Goal: Task Accomplishment & Management: Manage account settings

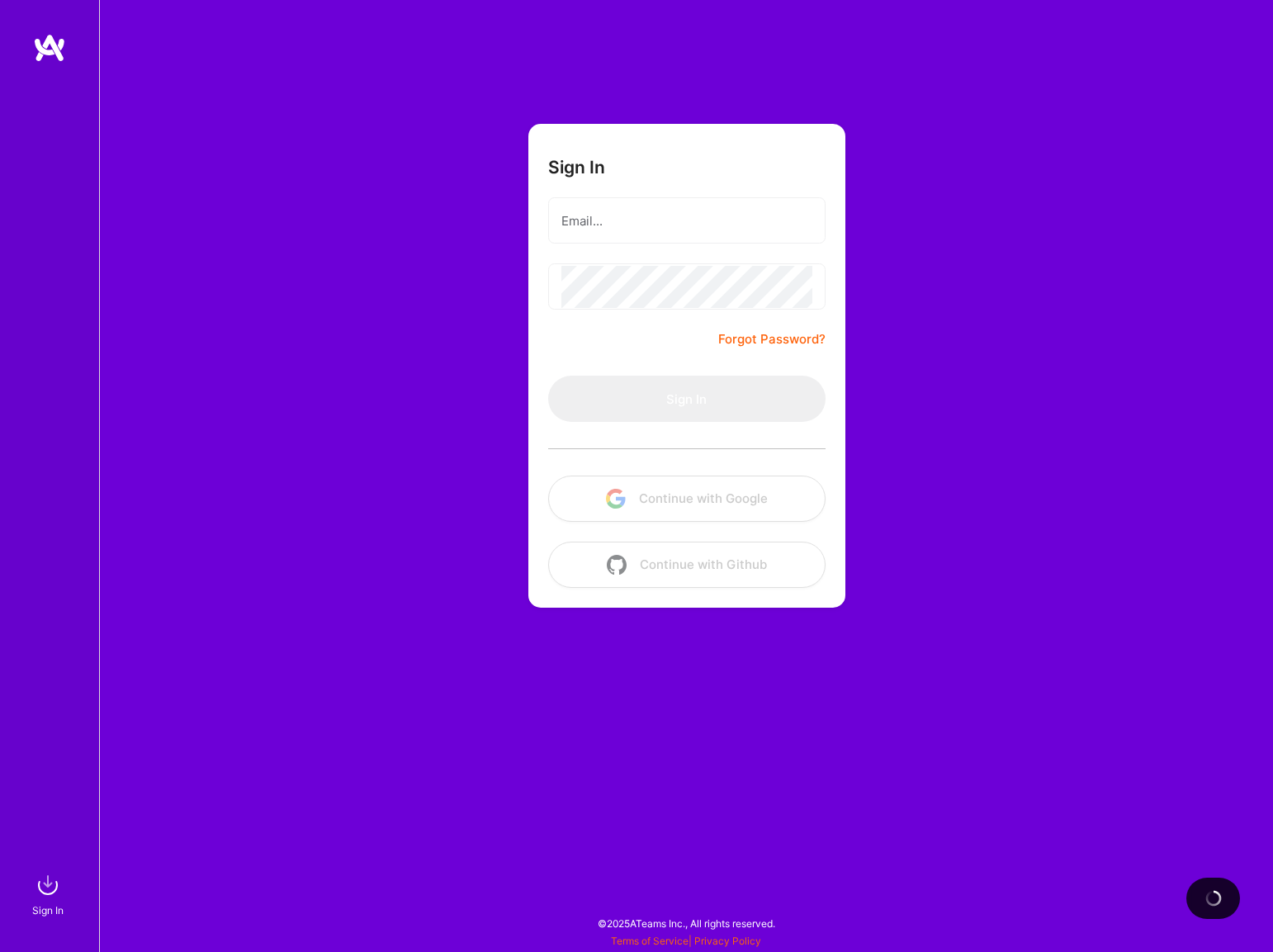
type input "[PERSON_NAME][EMAIL_ADDRESS][DOMAIN_NAME]"
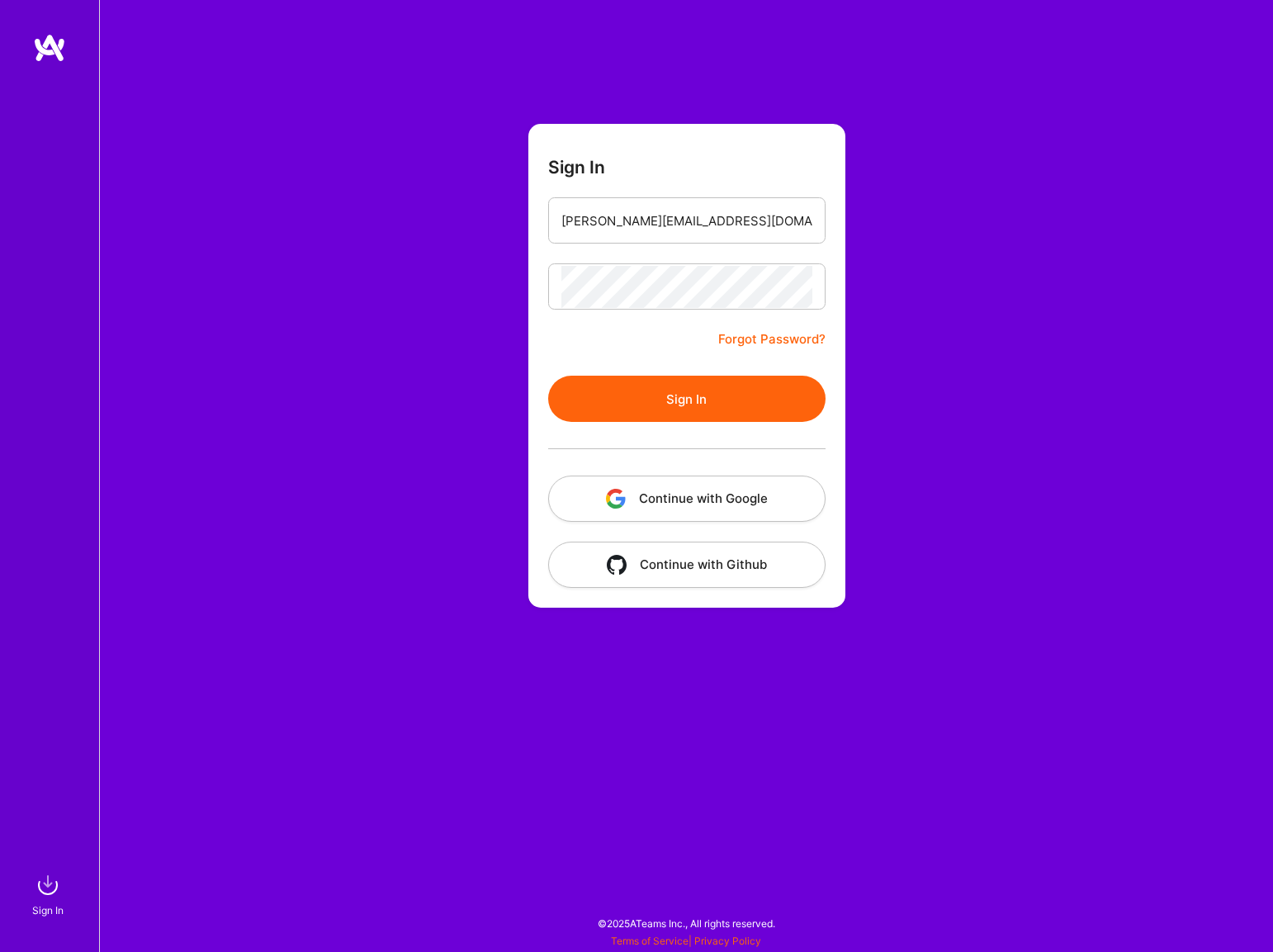
click at [689, 504] on button "Continue with Google" at bounding box center [687, 499] width 277 height 46
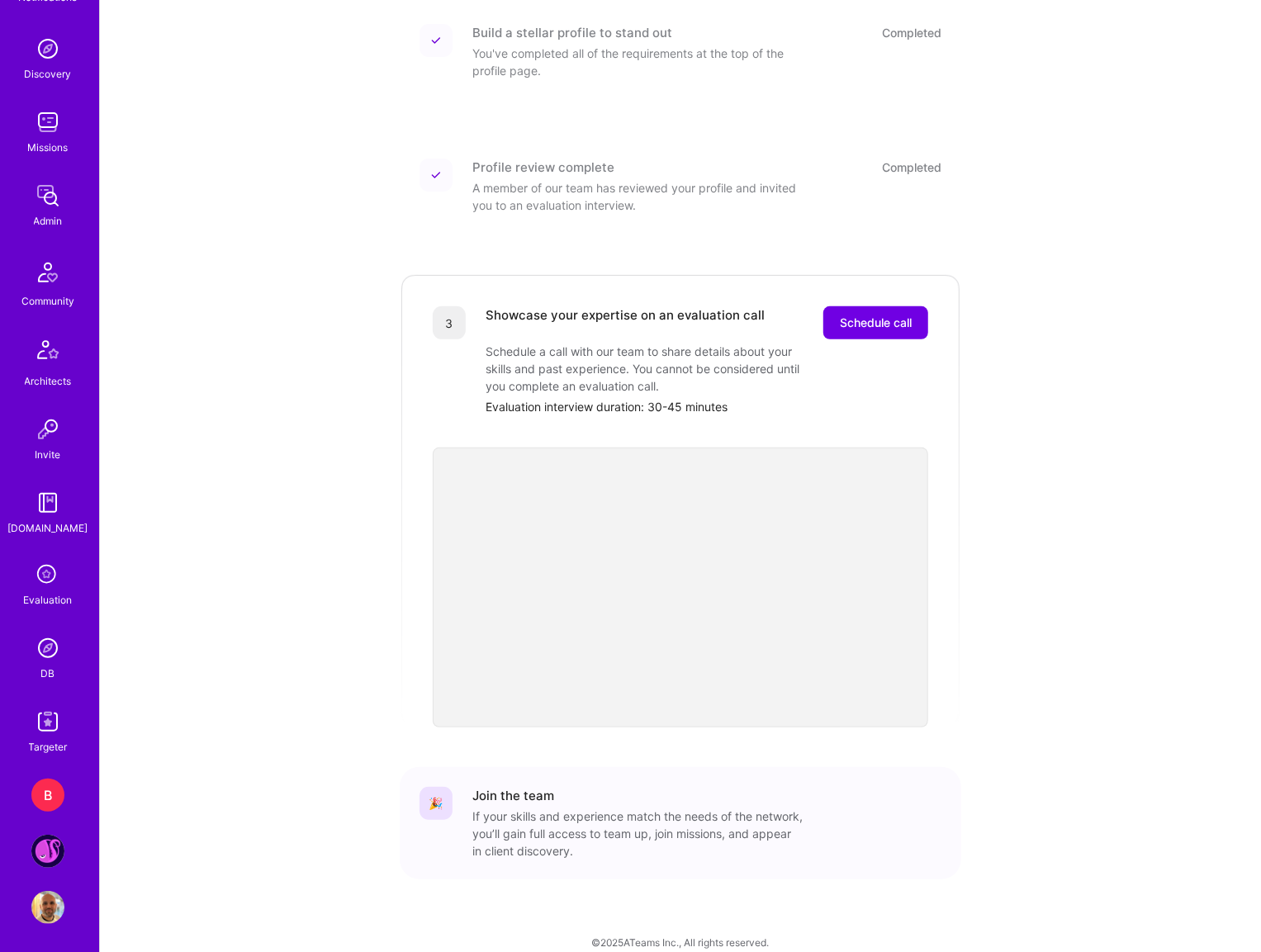
scroll to position [220, 0]
click at [35, 899] on img at bounding box center [48, 903] width 33 height 33
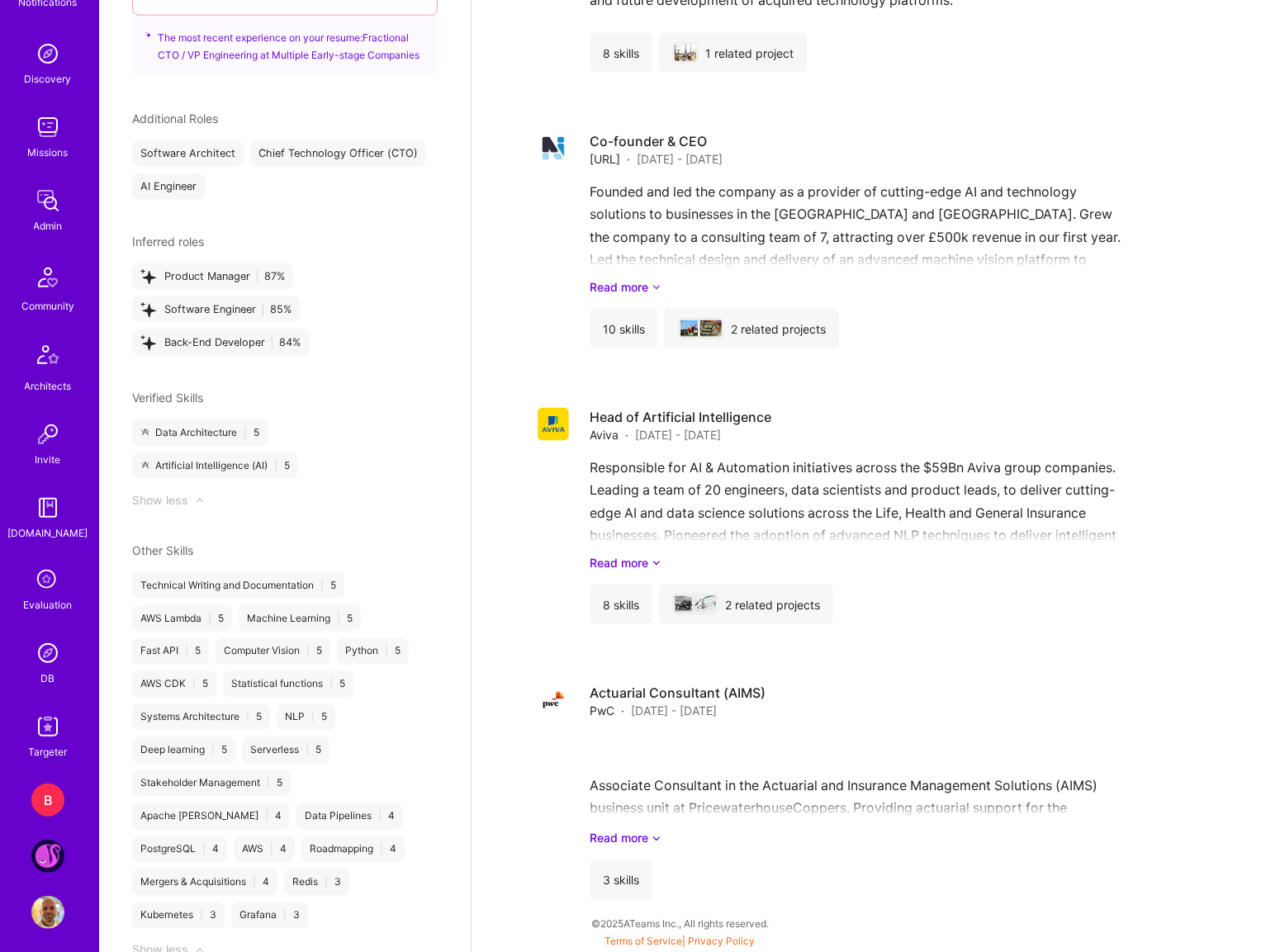
scroll to position [220, 0]
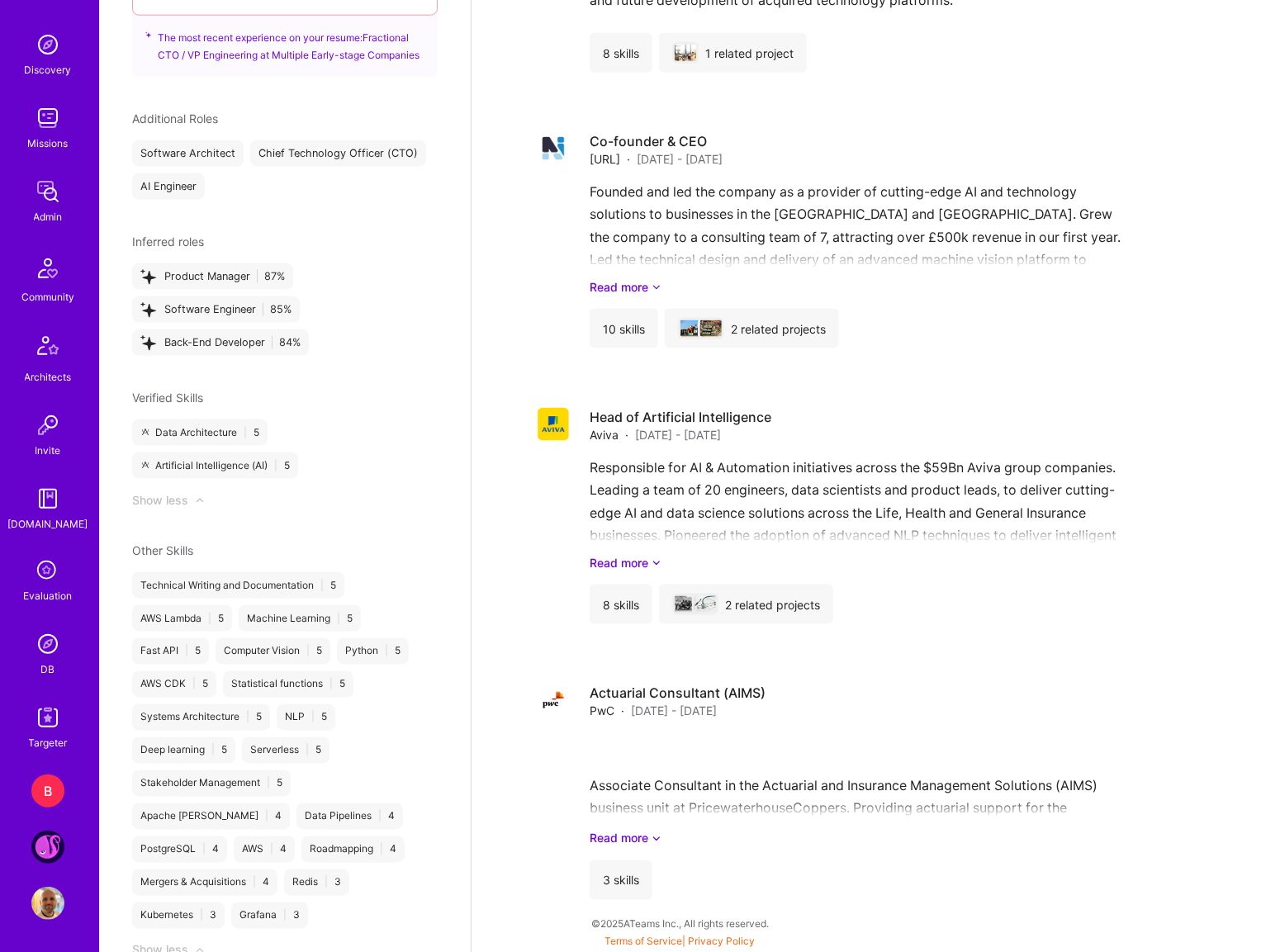
click at [55, 574] on icon at bounding box center [48, 572] width 31 height 31
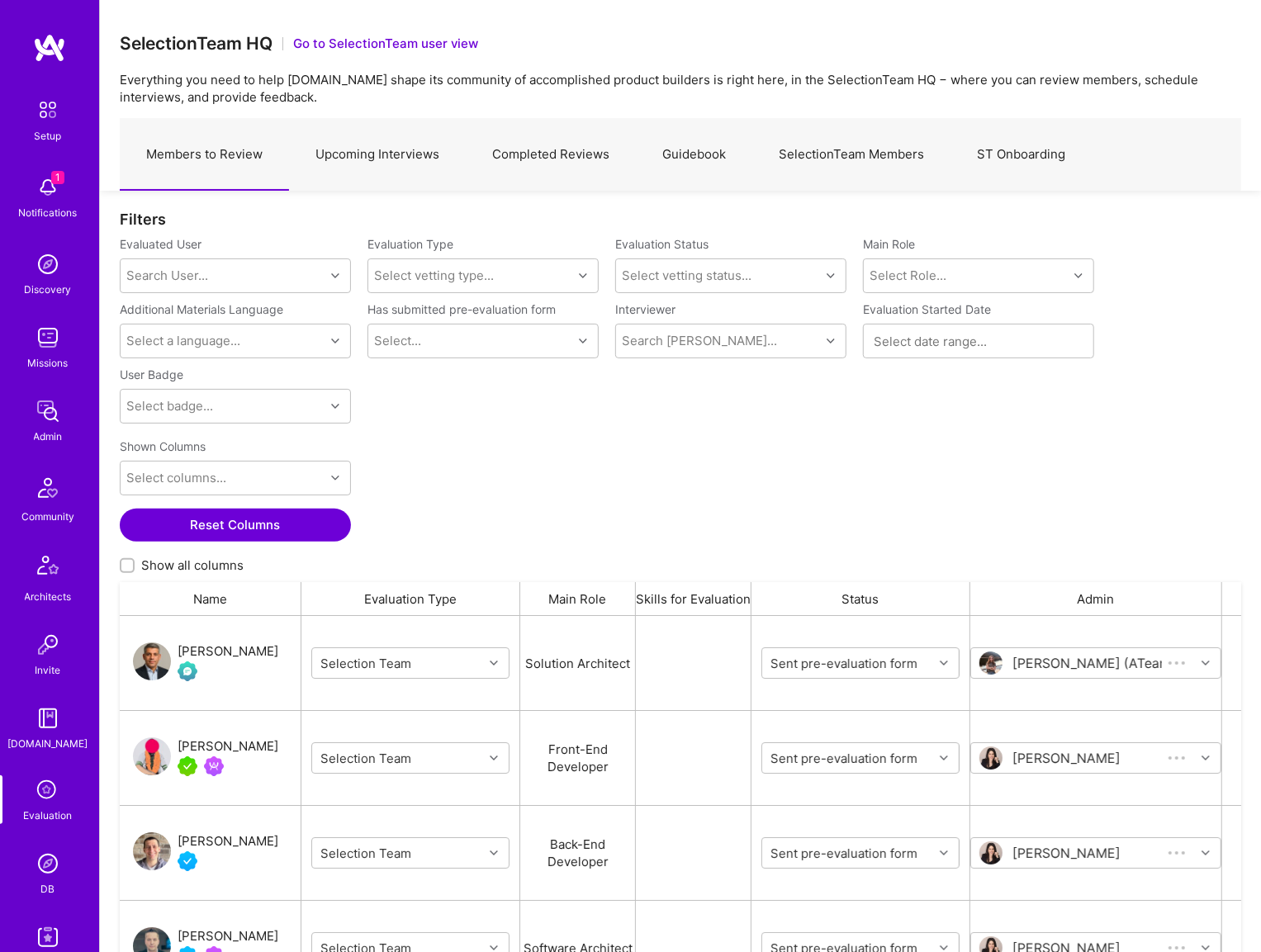
scroll to position [766, 1109]
click at [283, 287] on div "Search User..." at bounding box center [223, 276] width 204 height 33
type input "linford"
click at [182, 319] on div "[PERSON_NAME]" at bounding box center [257, 318] width 168 height 18
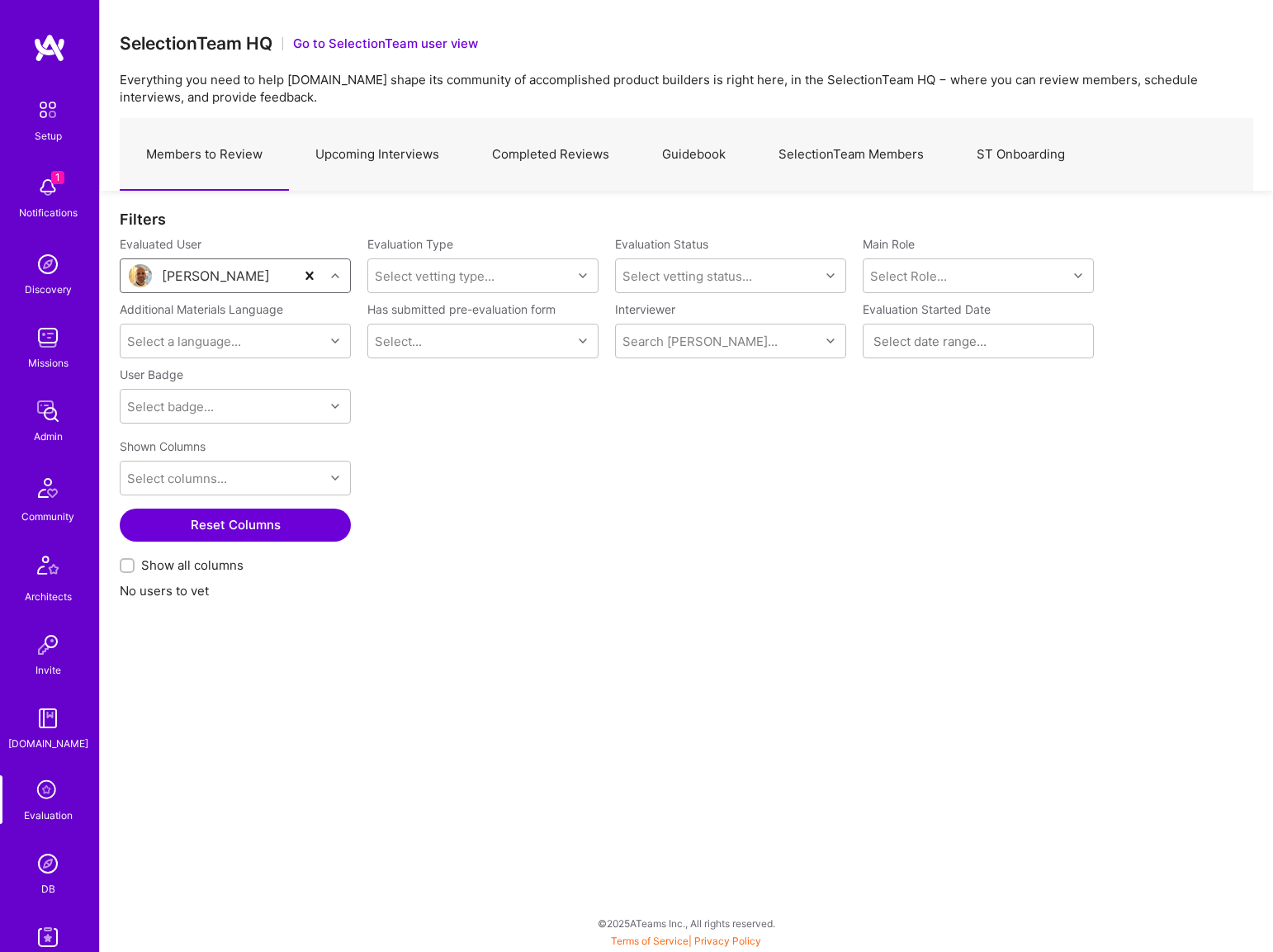
click at [580, 167] on link "Completed Reviews" at bounding box center [551, 155] width 170 height 72
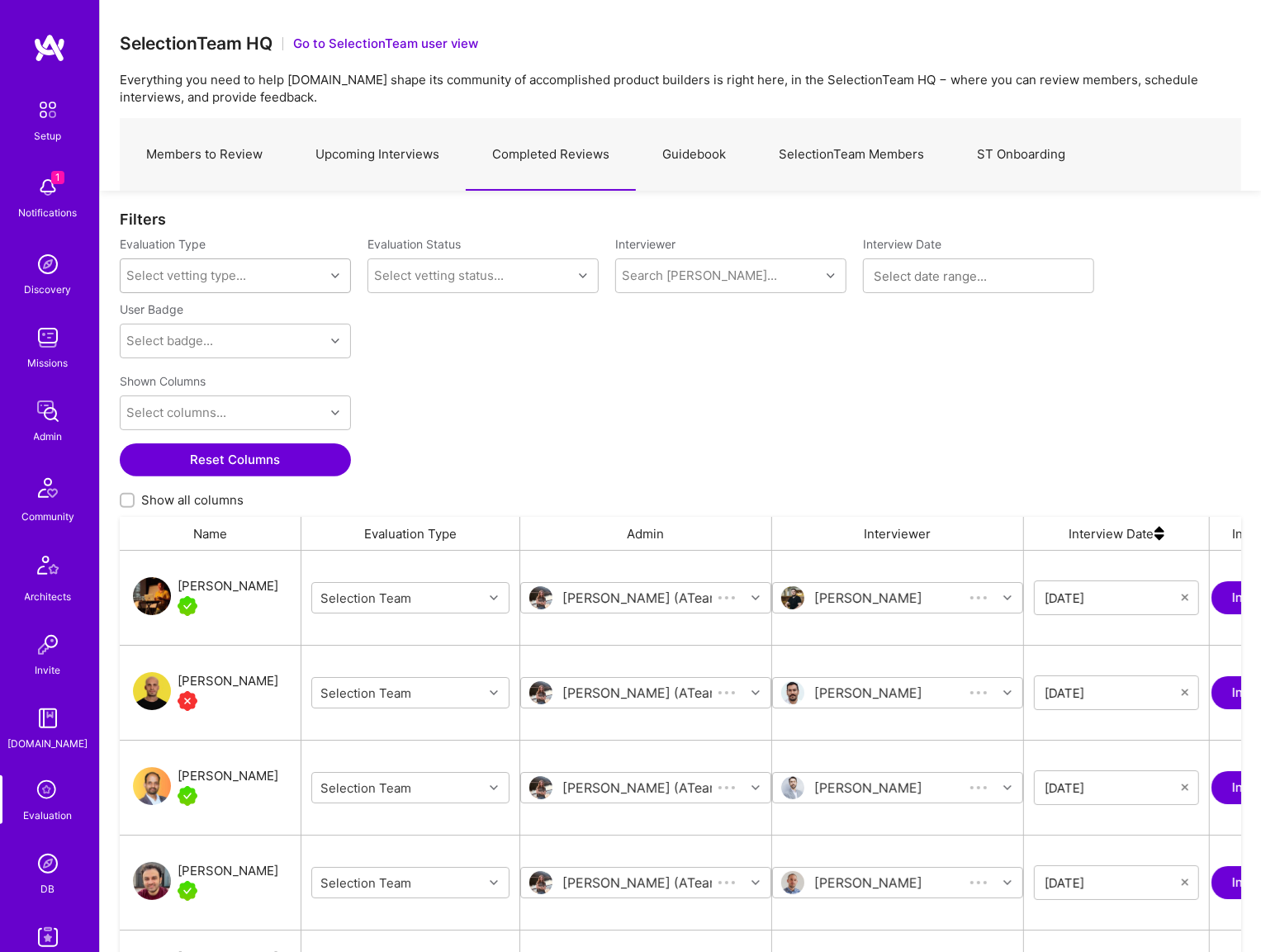
scroll to position [766, 1109]
click at [310, 277] on div "Select vetting type..." at bounding box center [223, 276] width 204 height 33
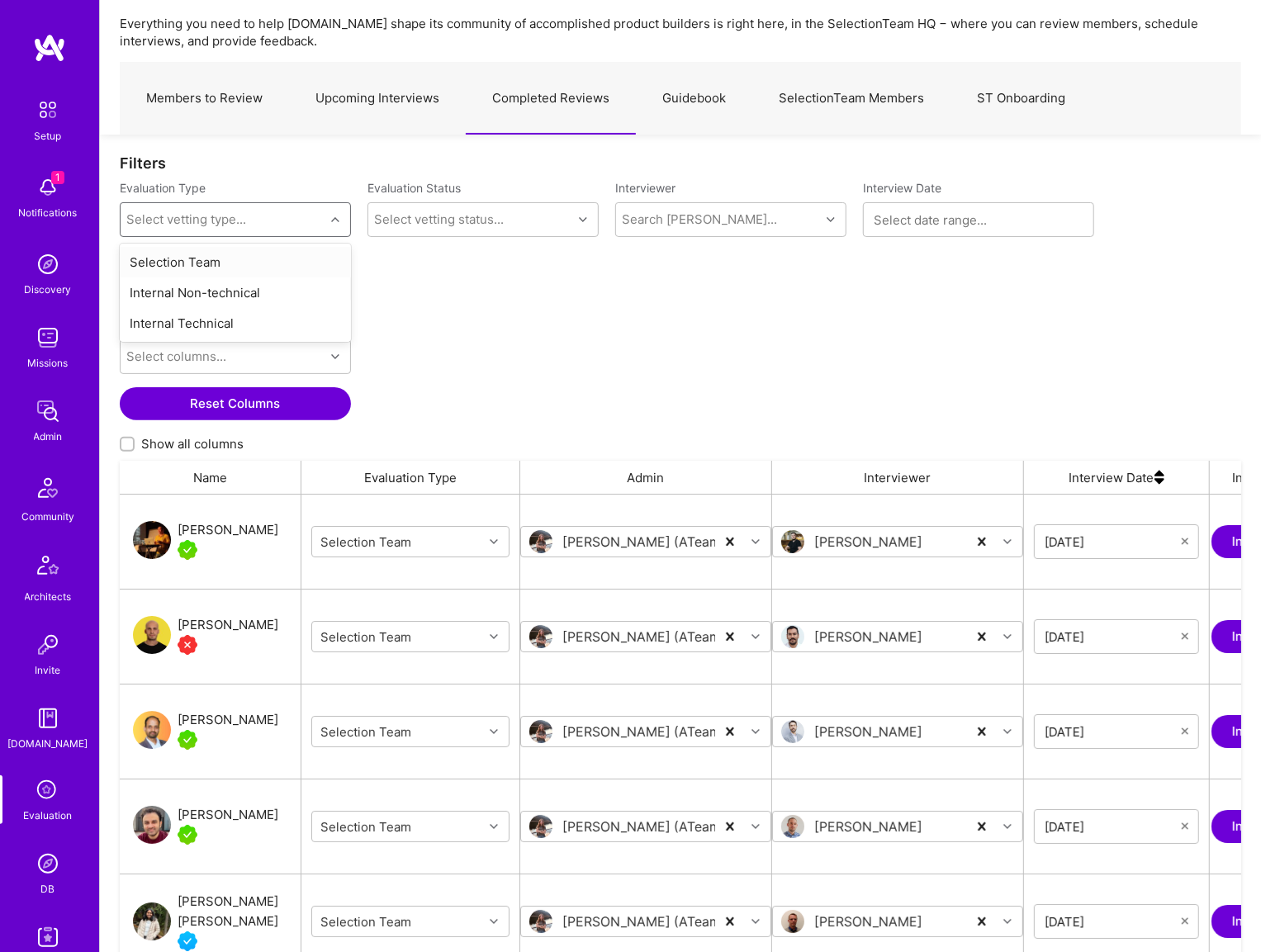
scroll to position [82, 0]
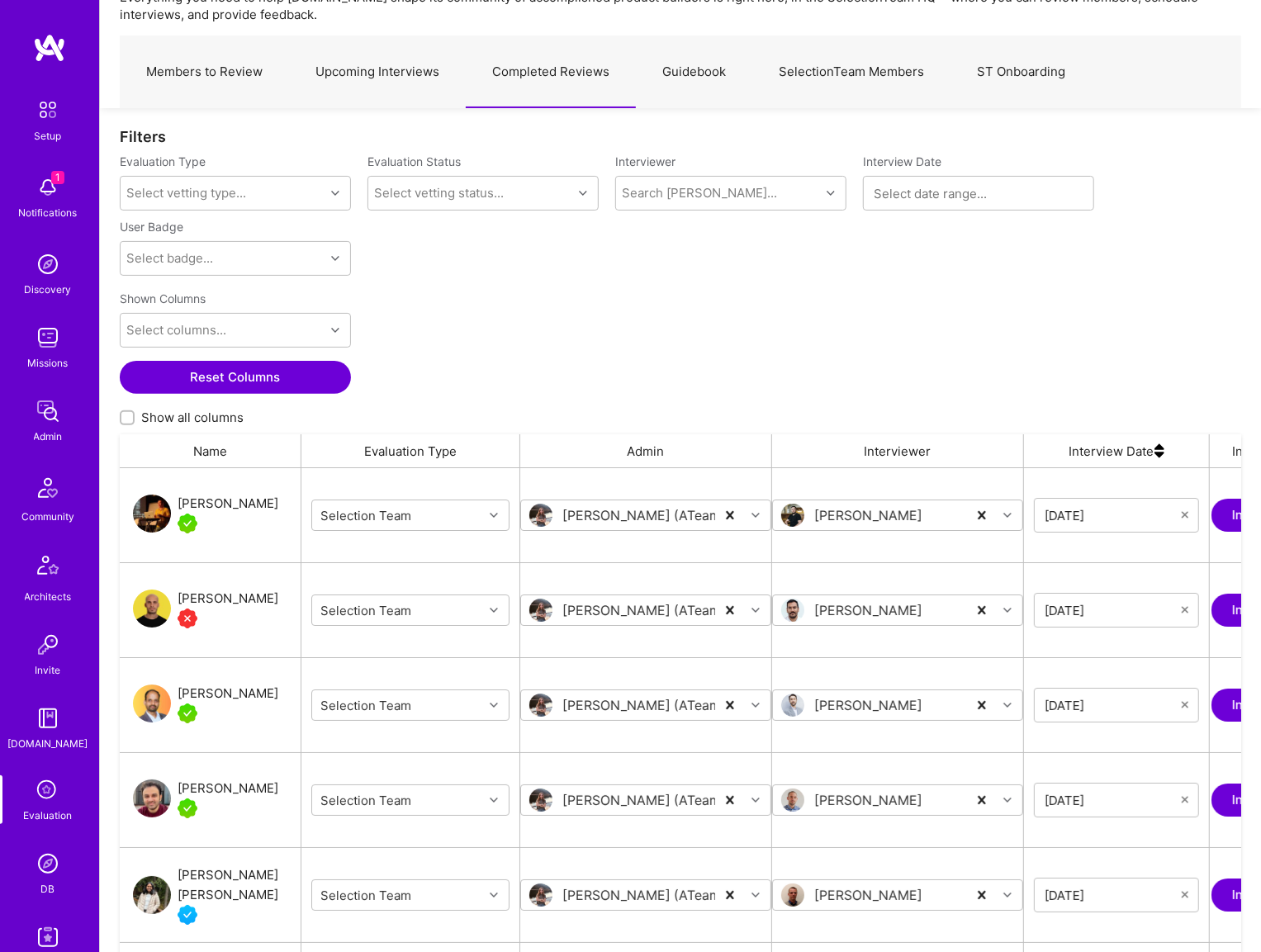
click at [408, 243] on div "Evaluation Type Select vetting type... Evaluation Status Select vetting status.…" at bounding box center [681, 218] width 1122 height 130
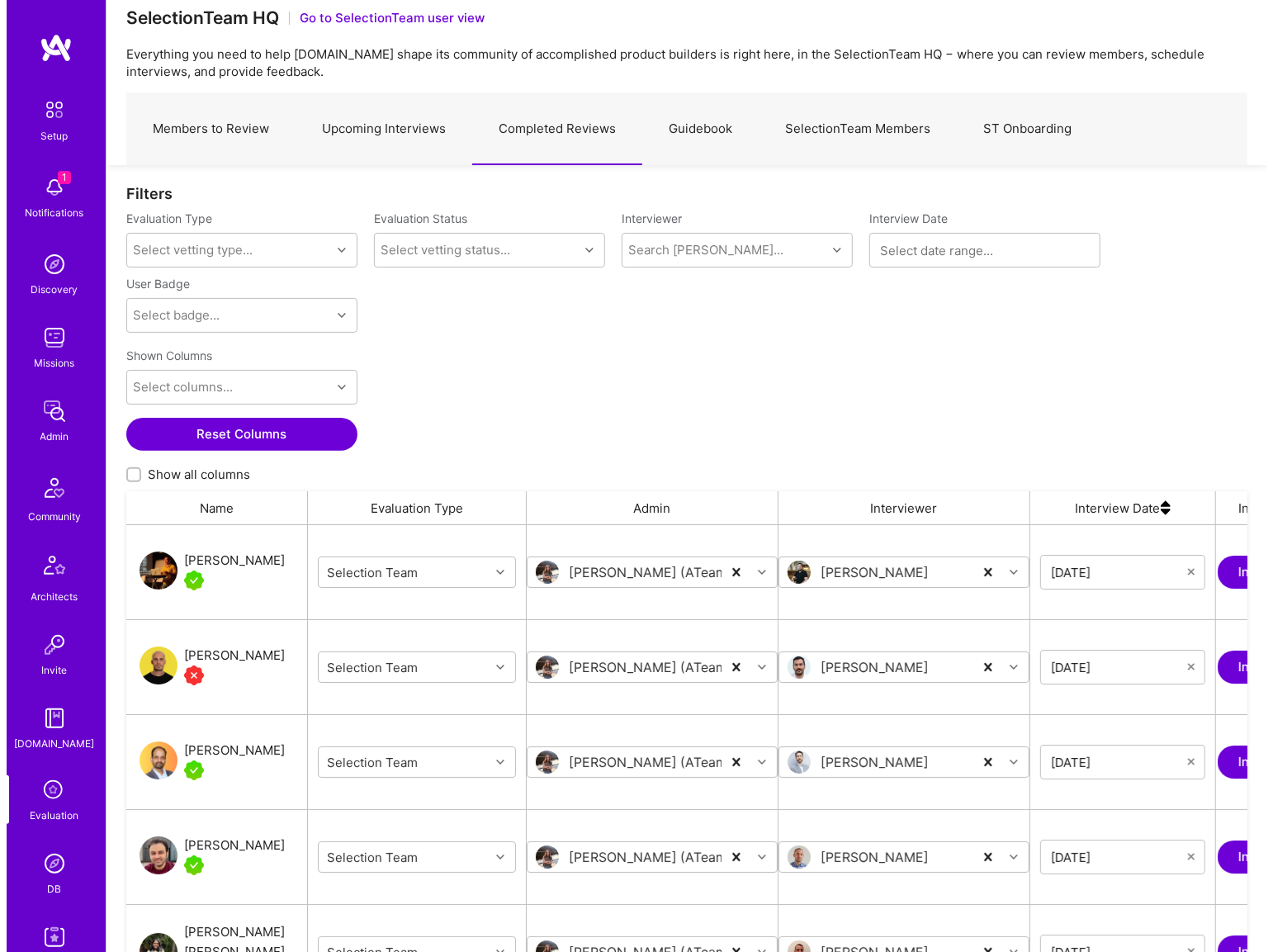
scroll to position [0, 0]
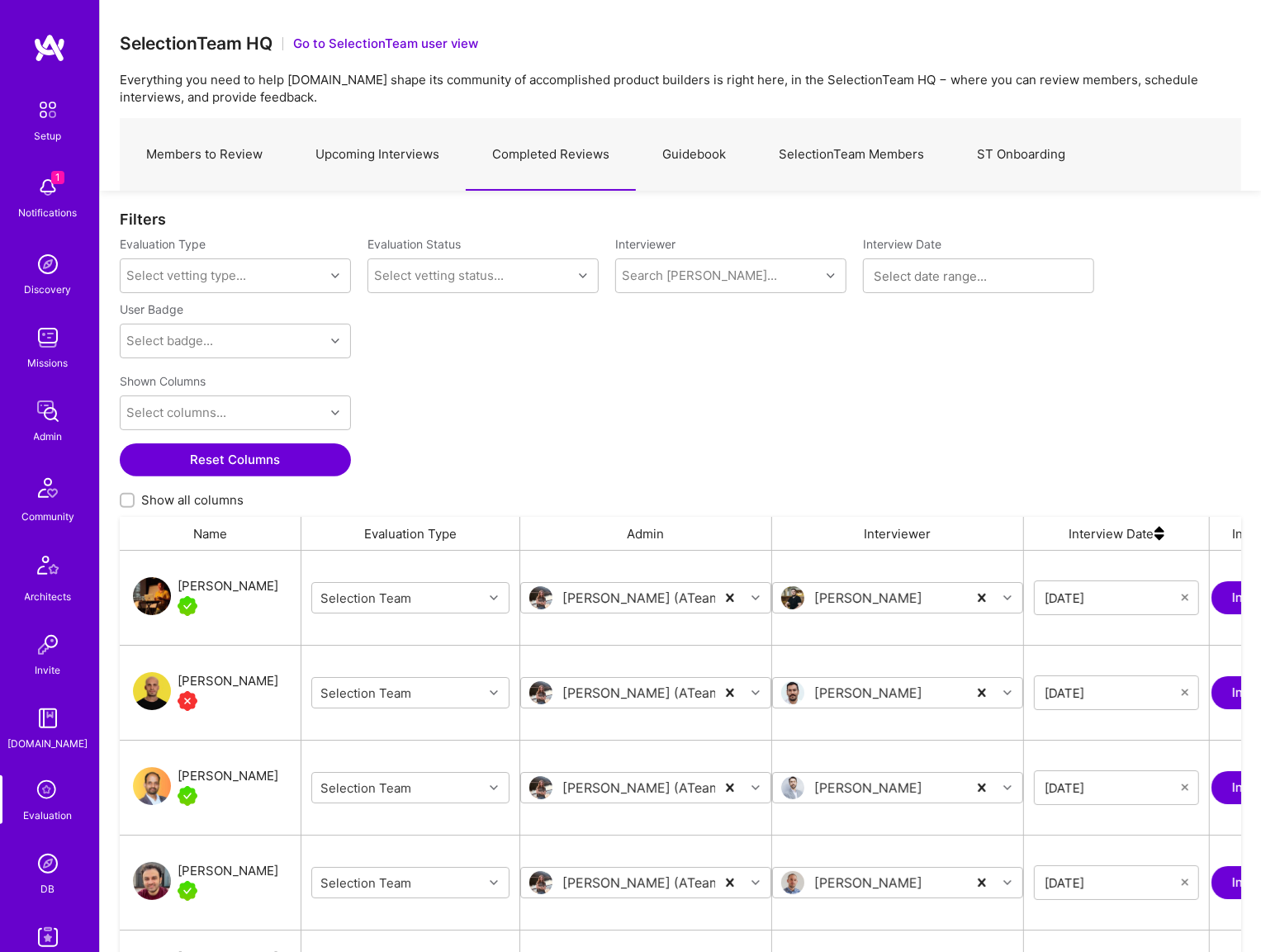
click at [50, 421] on img at bounding box center [48, 411] width 33 height 33
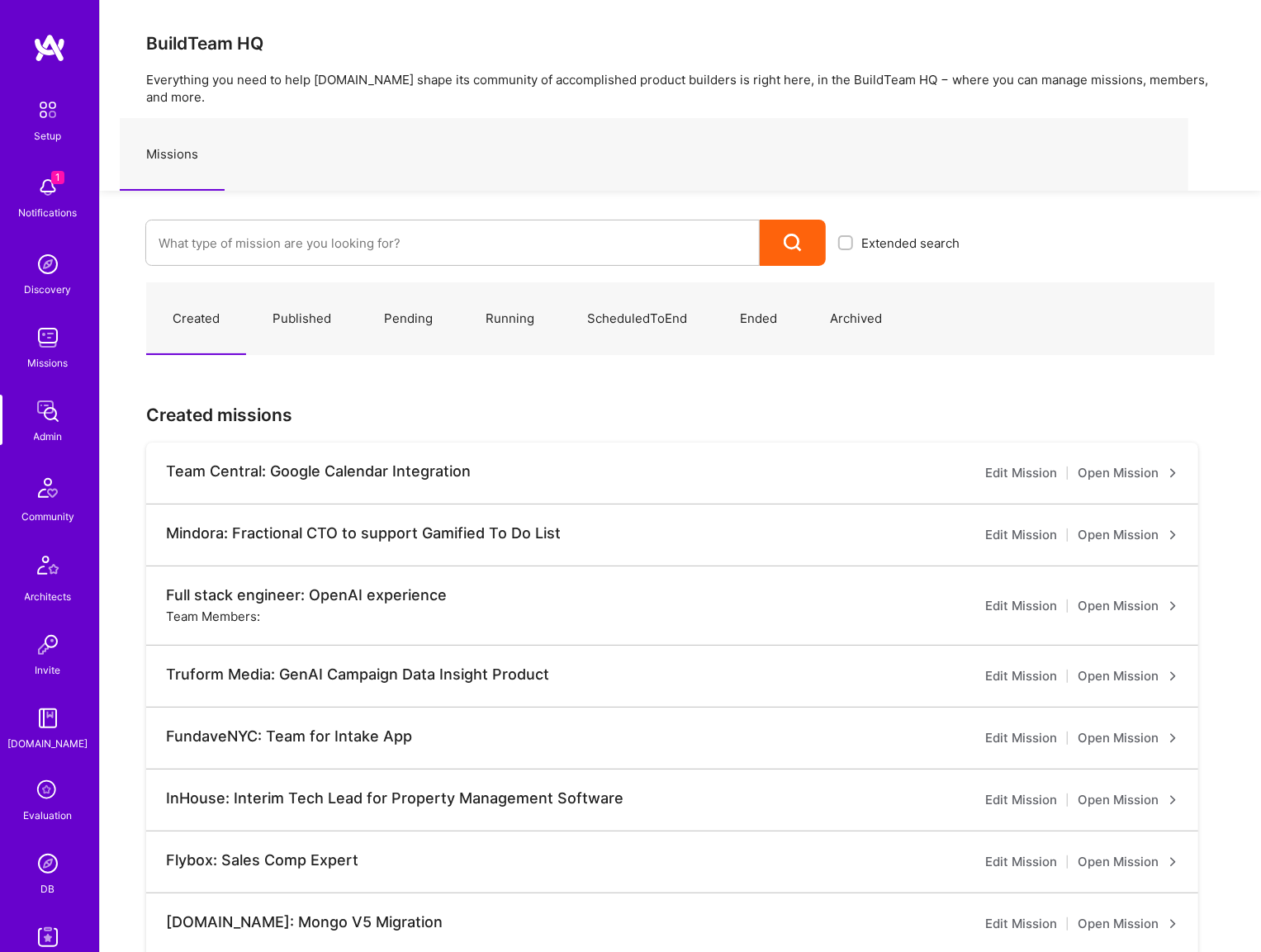
click at [46, 572] on img at bounding box center [47, 568] width 40 height 40
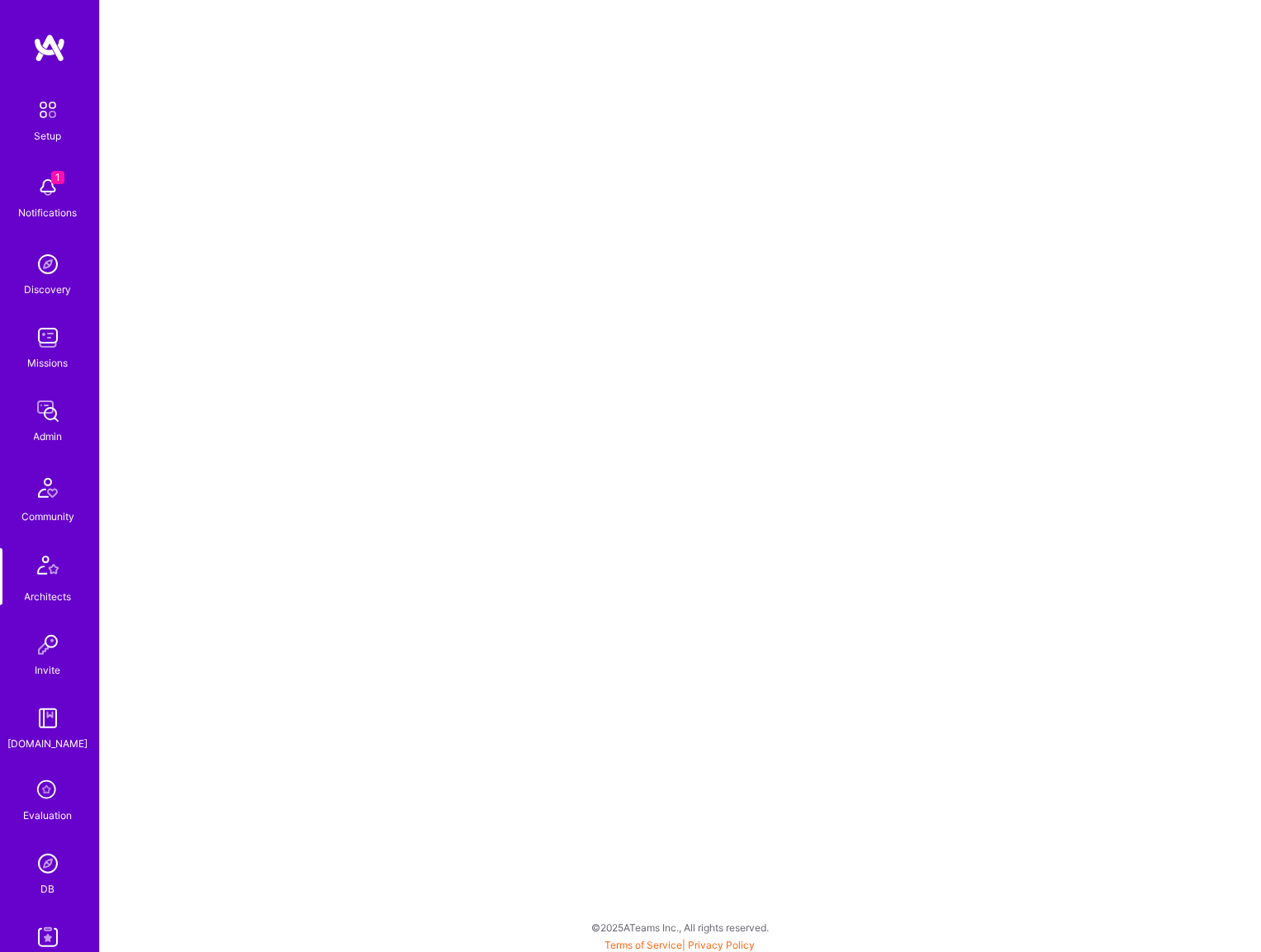
click at [35, 277] on img at bounding box center [48, 264] width 33 height 33
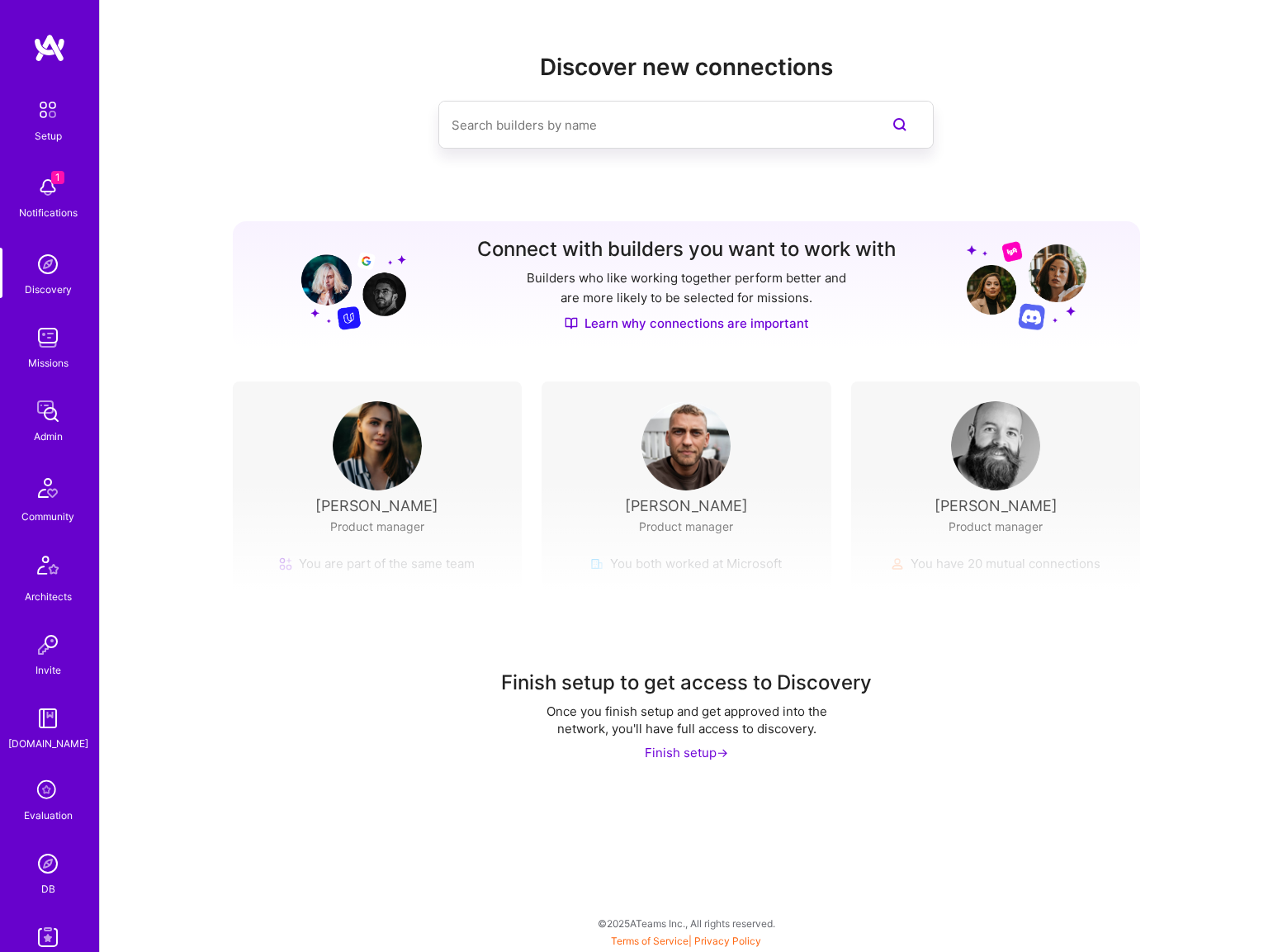
click at [549, 124] on input at bounding box center [653, 126] width 403 height 42
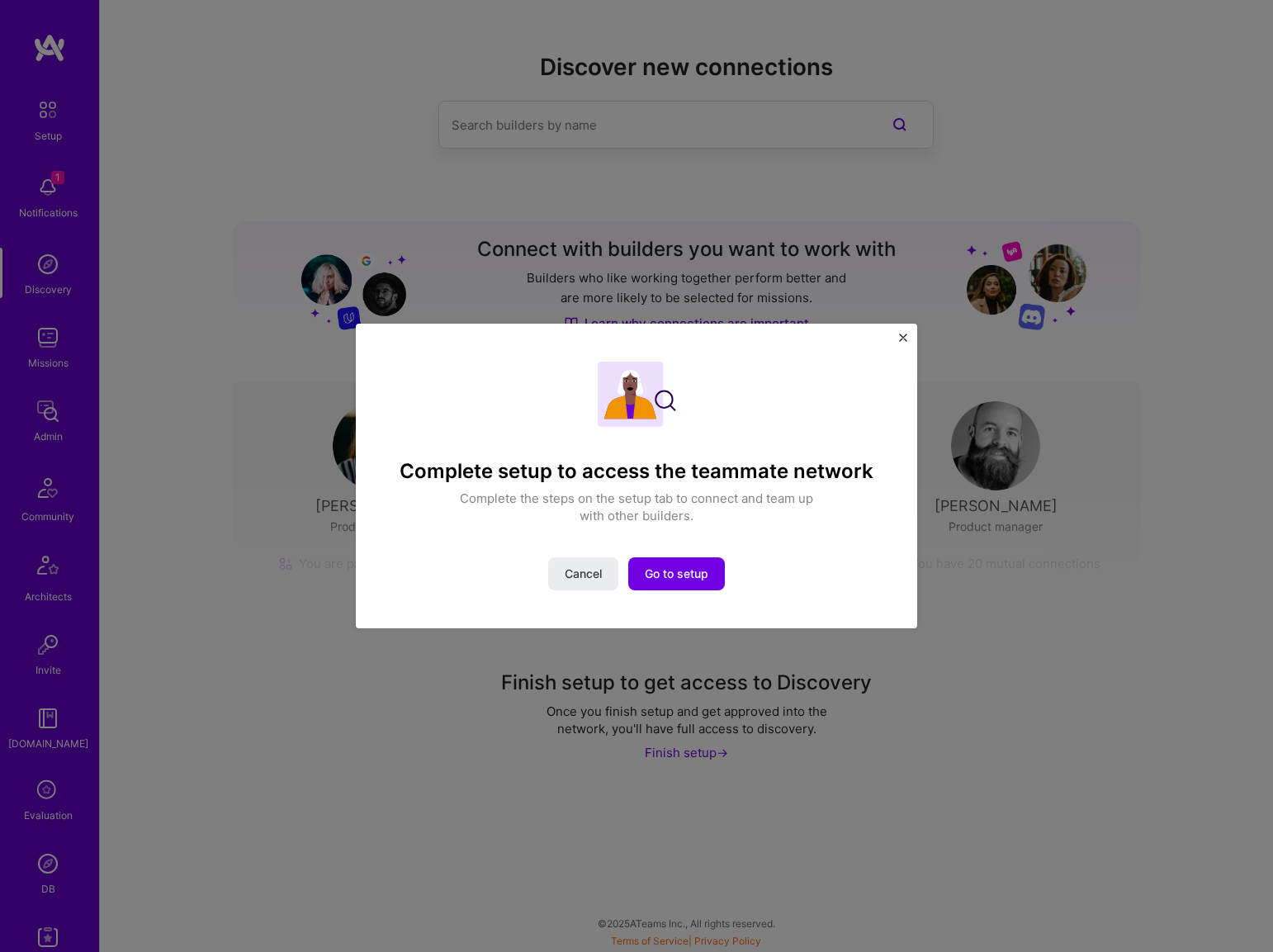
click at [900, 338] on img "Close" at bounding box center [903, 337] width 8 height 8
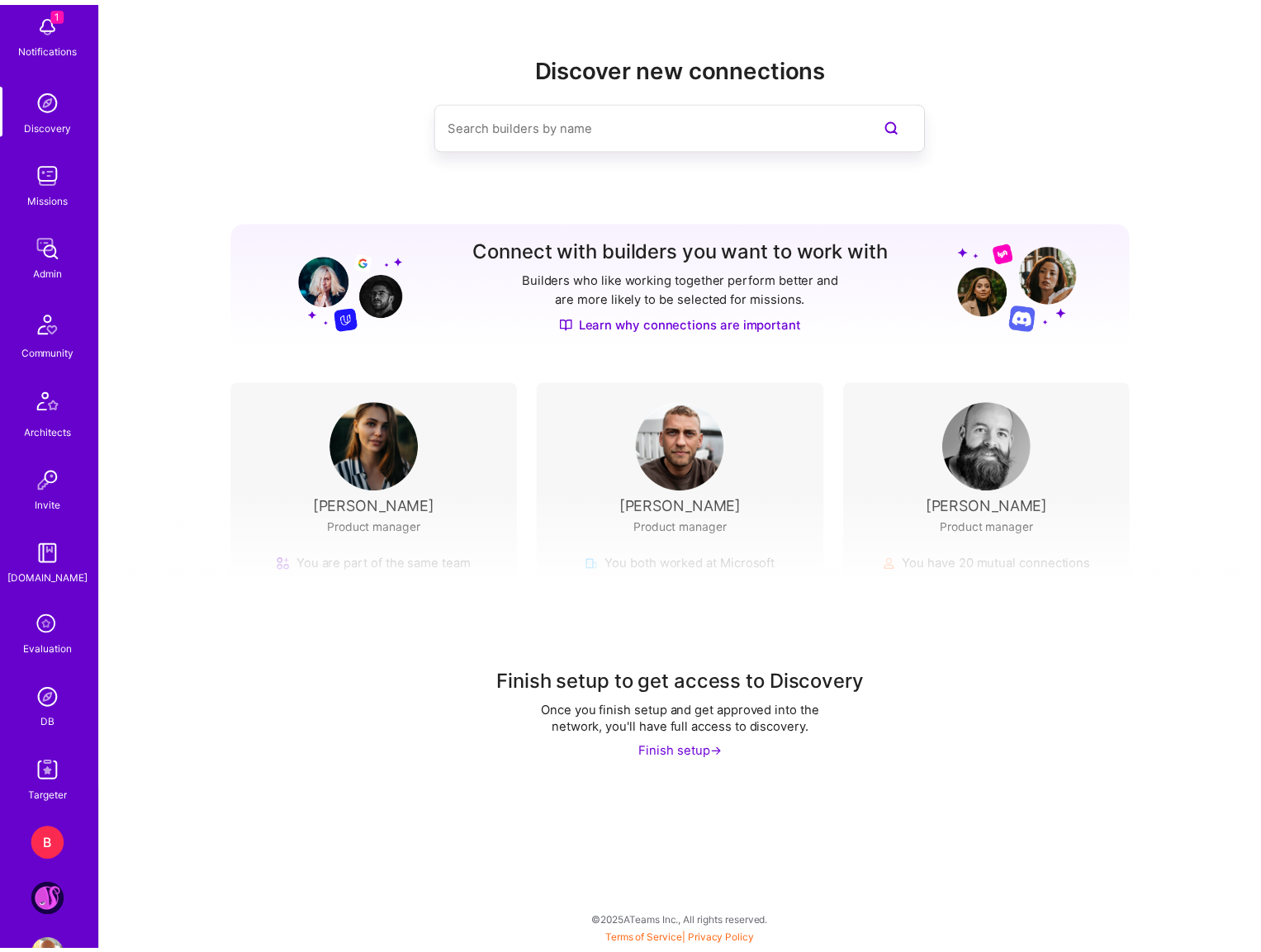
scroll to position [220, 0]
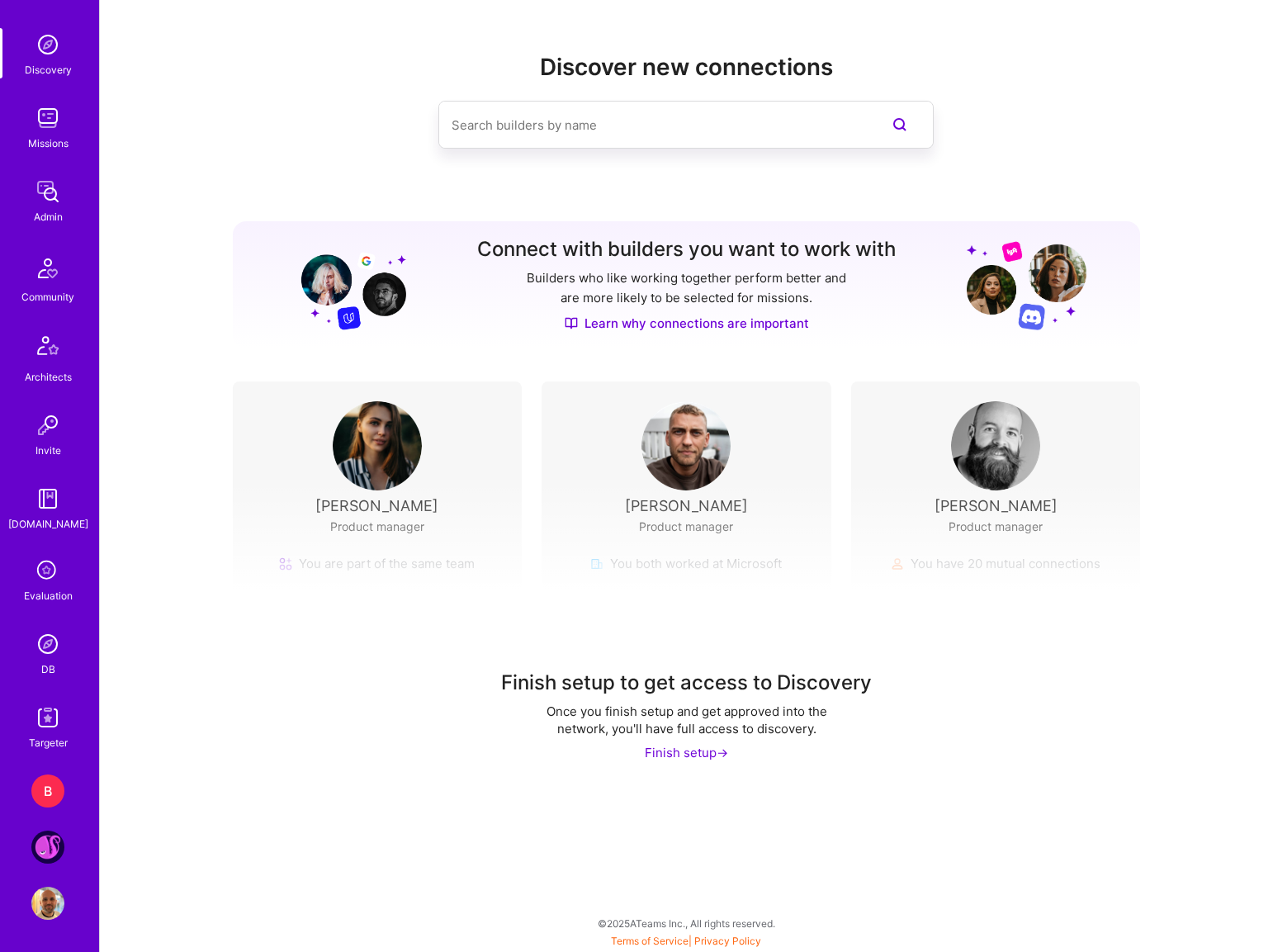
click at [32, 726] on img at bounding box center [48, 717] width 33 height 33
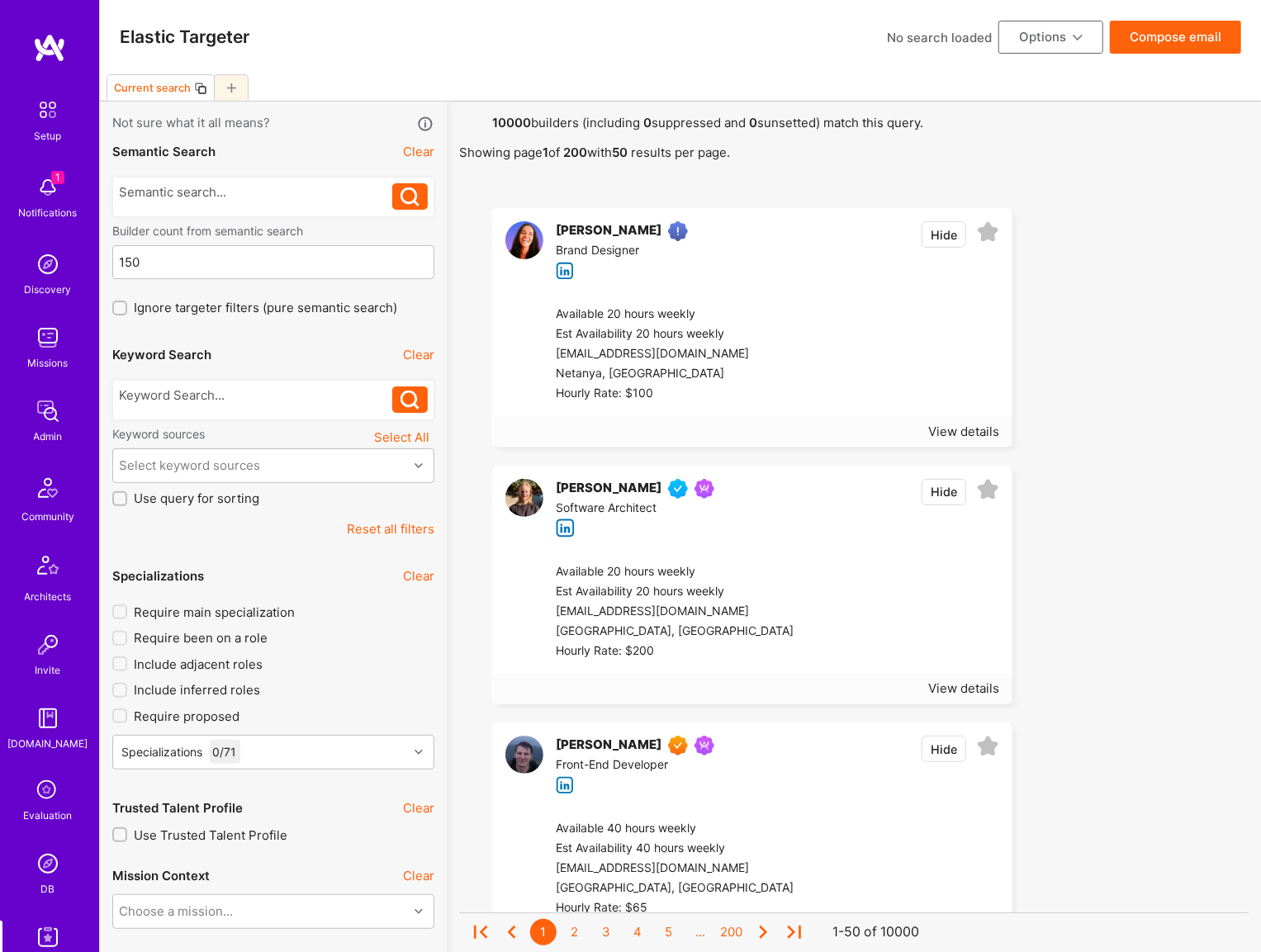
click at [204, 401] on div at bounding box center [257, 394] width 273 height 18
click at [405, 406] on icon at bounding box center [410, 400] width 19 height 19
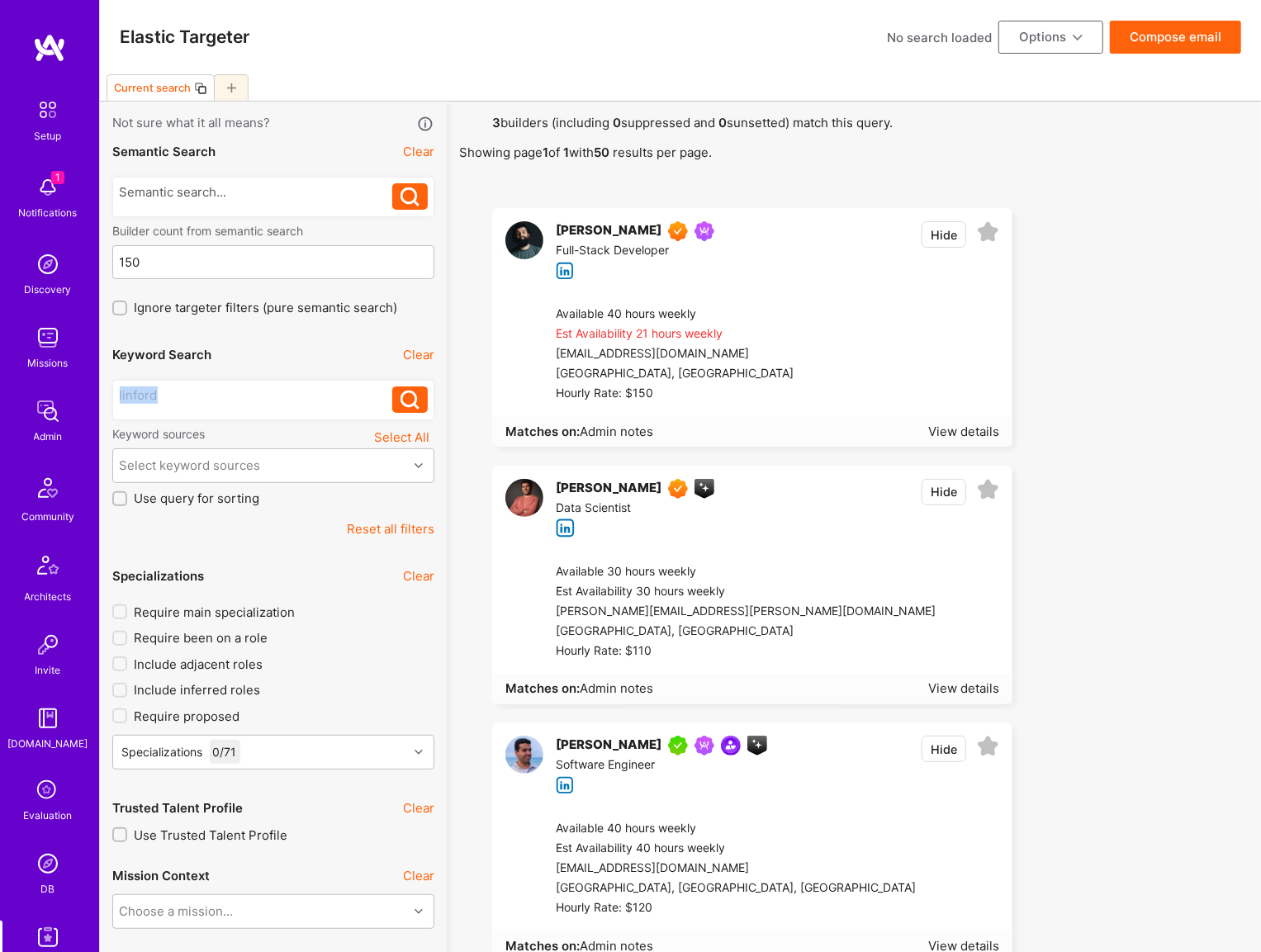
drag, startPoint x: 296, startPoint y: 393, endPoint x: 103, endPoint y: 391, distance: 193.0
click at [257, 188] on div at bounding box center [257, 191] width 273 height 18
click at [411, 193] on icon at bounding box center [410, 197] width 19 height 19
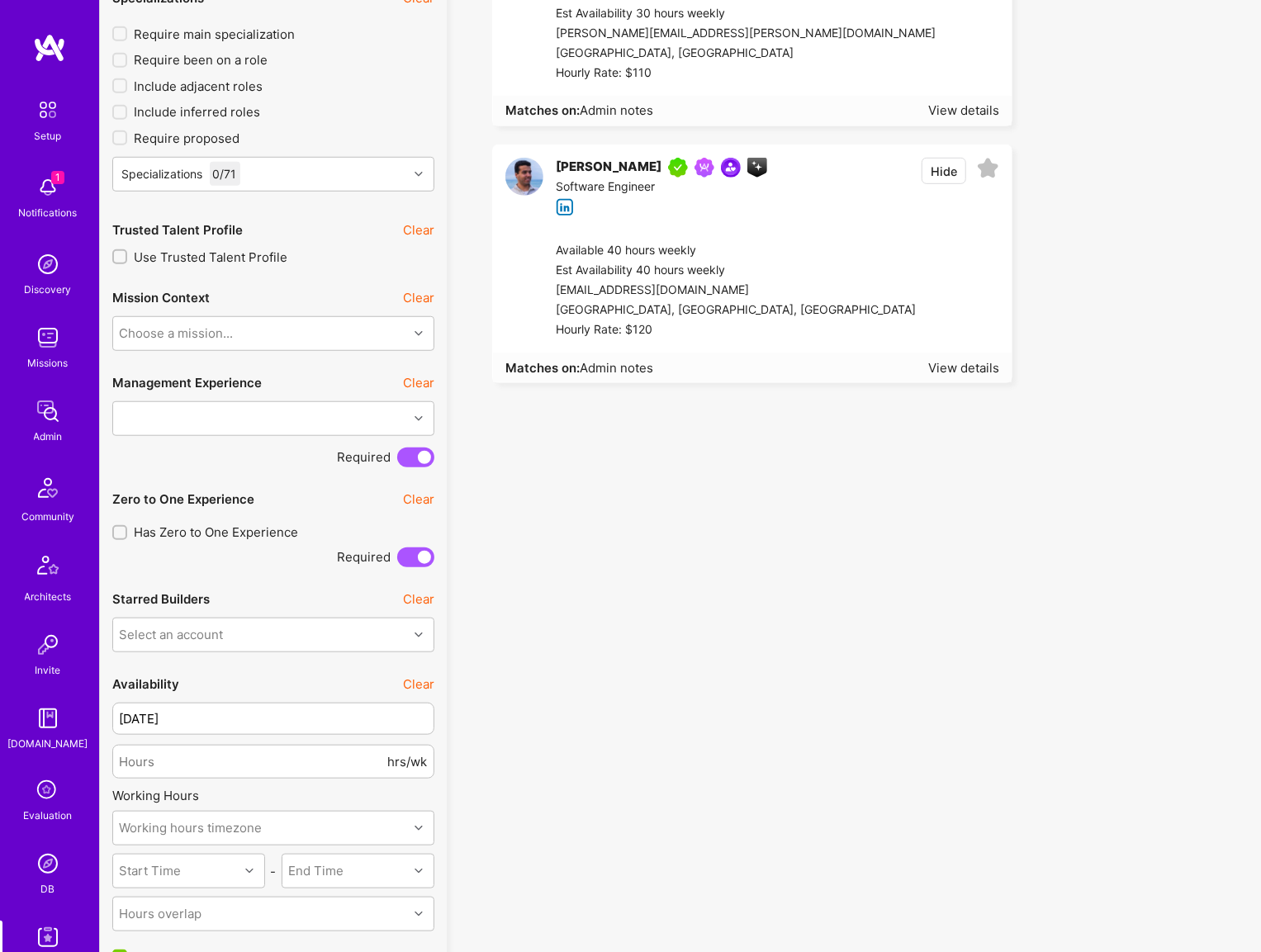
scroll to position [660, 0]
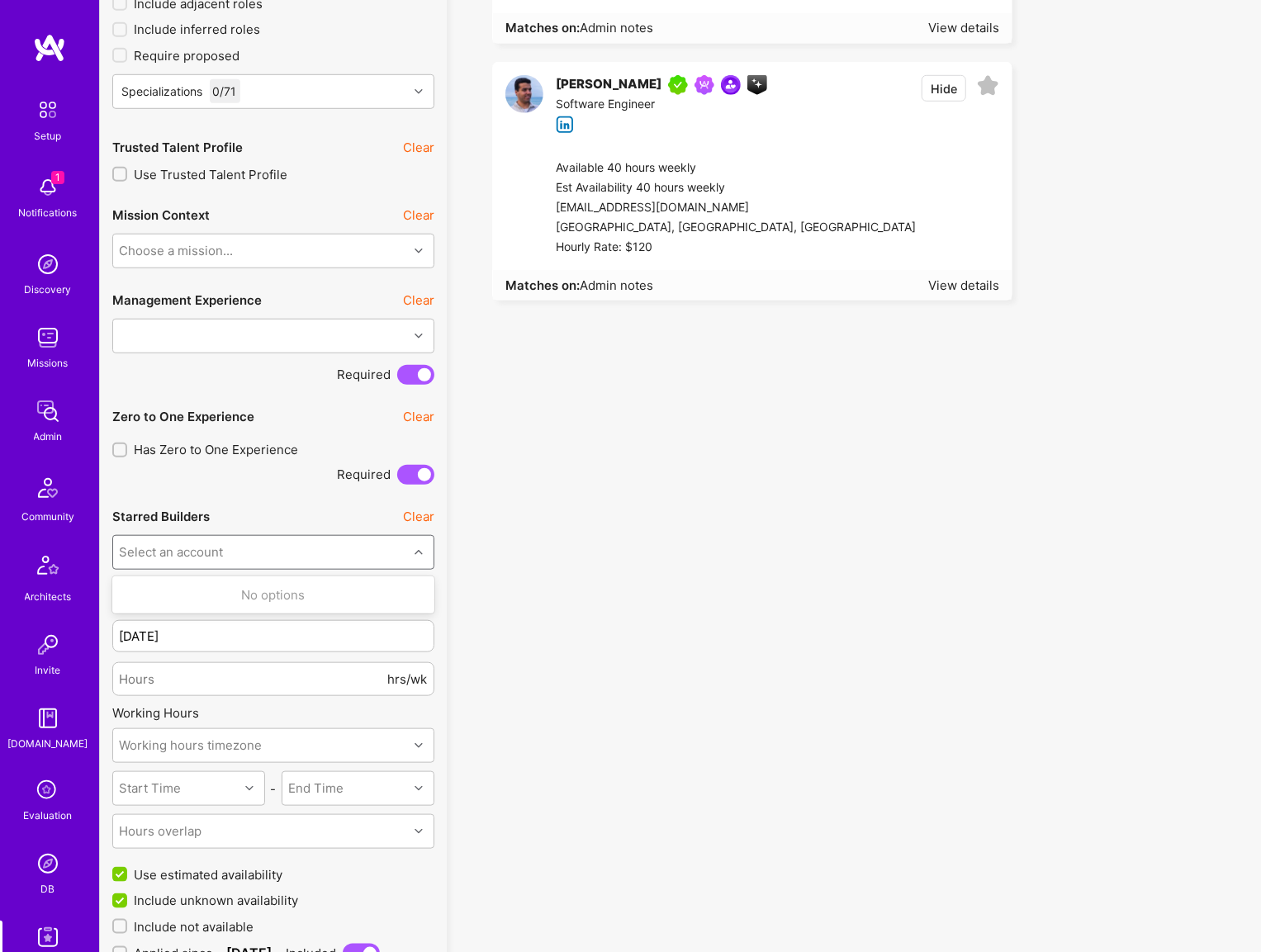
click at [354, 558] on div "Select an account" at bounding box center [260, 552] width 295 height 33
type input "linford"
drag, startPoint x: 327, startPoint y: 549, endPoint x: 116, endPoint y: 532, distance: 211.7
click at [116, 536] on div "Select an account" at bounding box center [260, 552] width 295 height 33
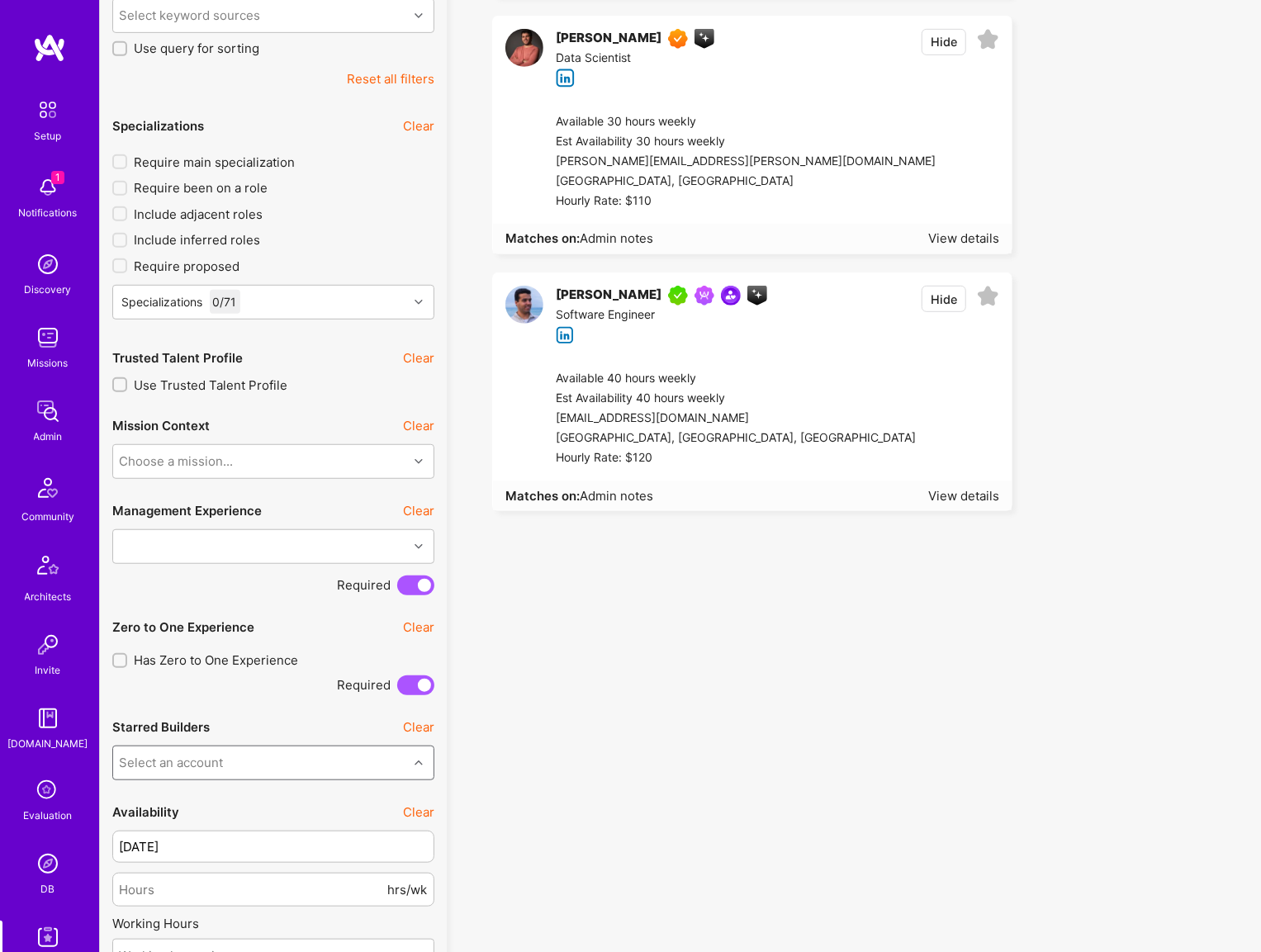
scroll to position [0, 0]
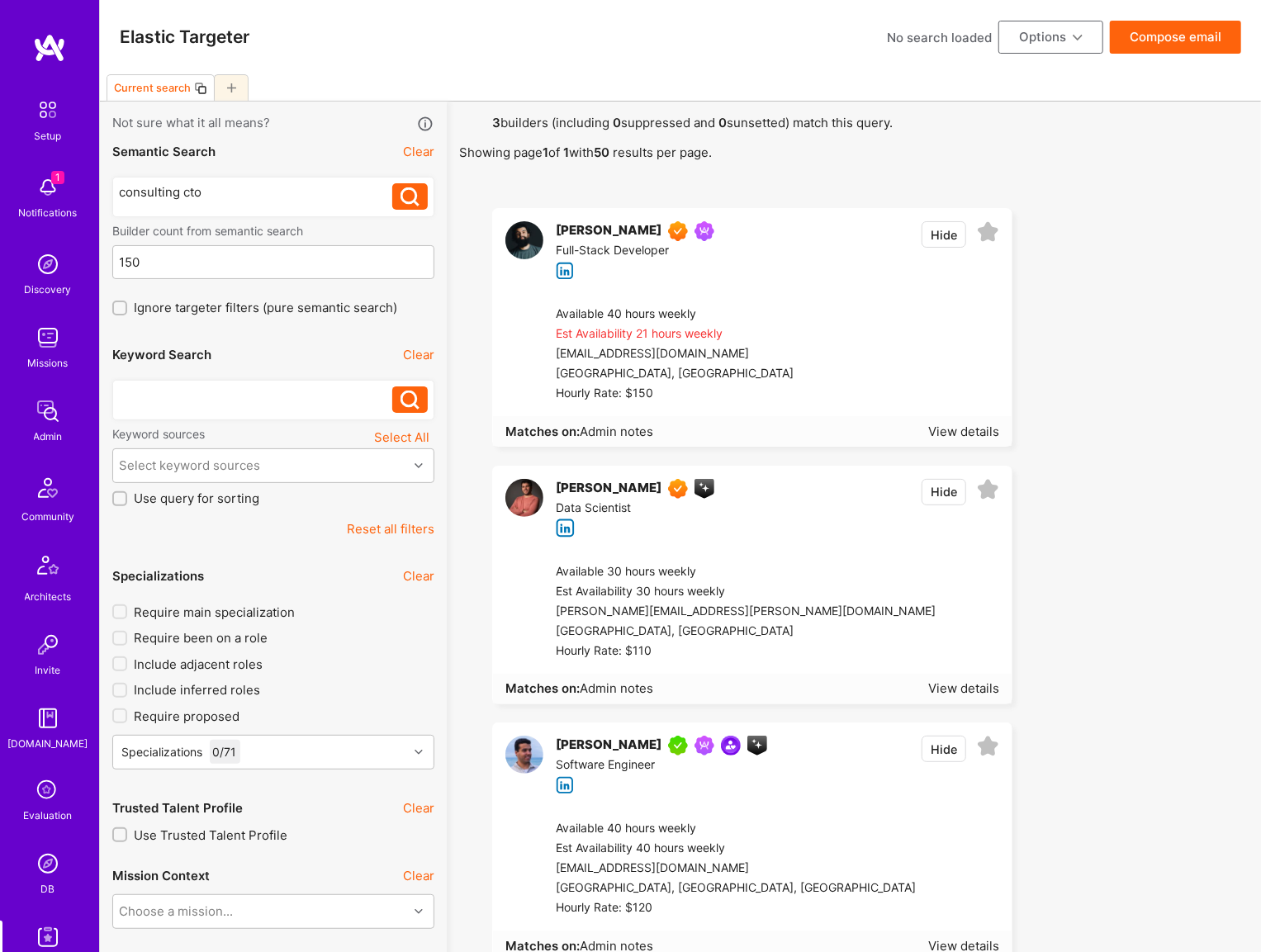
click at [35, 868] on img at bounding box center [48, 863] width 33 height 33
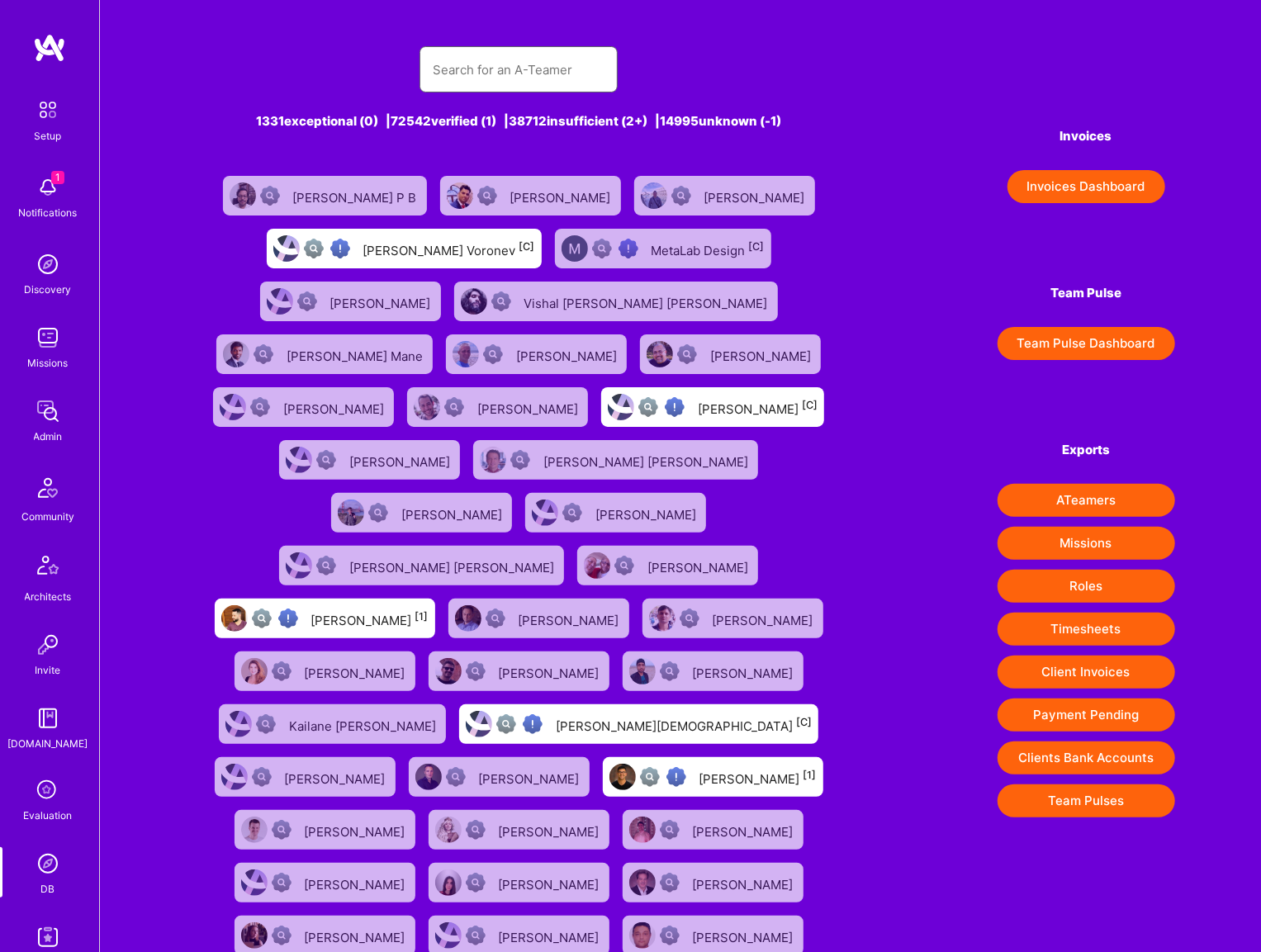
click at [560, 74] on input "text" at bounding box center [518, 70] width 172 height 42
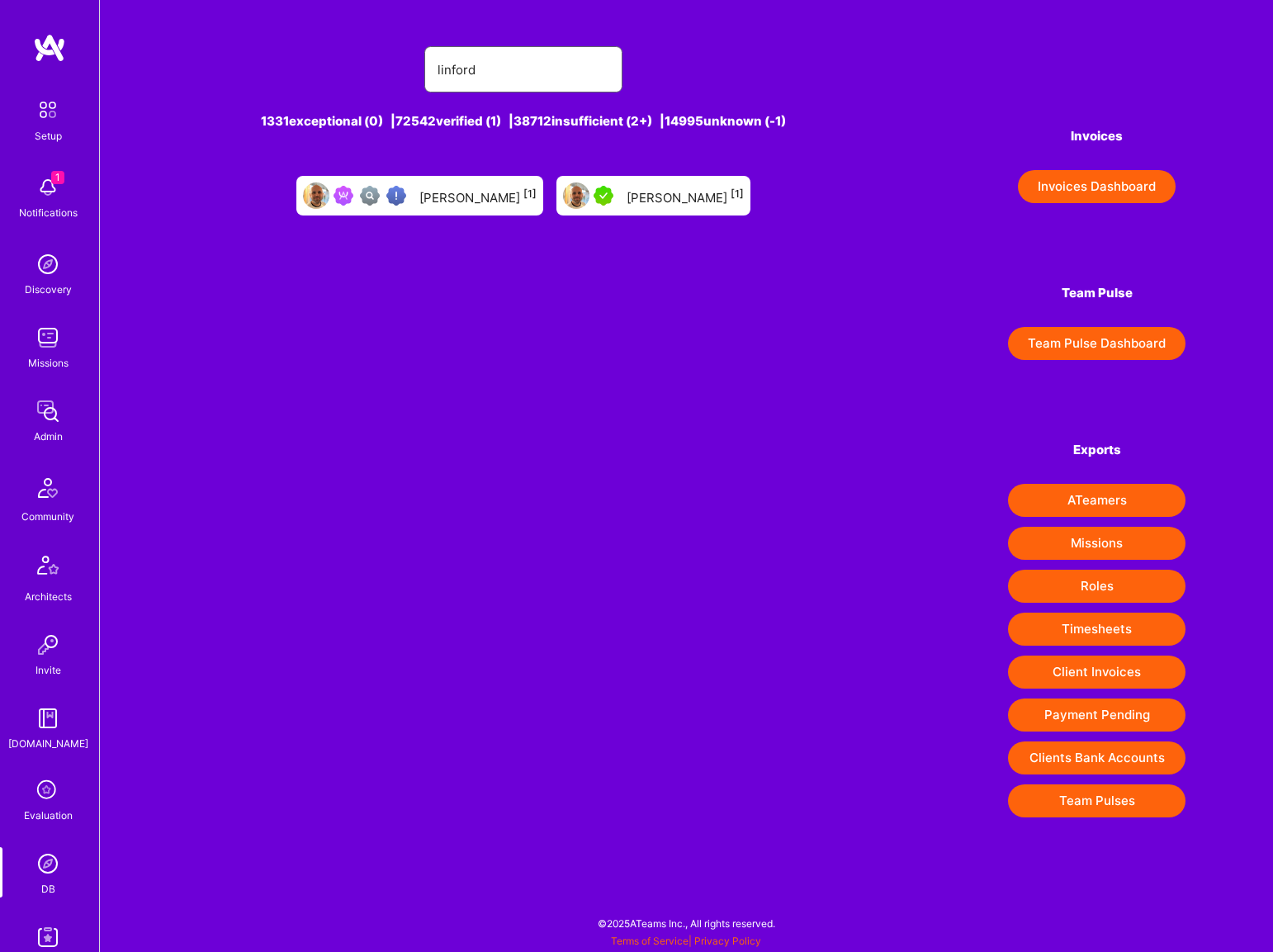
type input "linford"
click at [625, 197] on div "Linford Bacon [1]" at bounding box center [654, 195] width 194 height 40
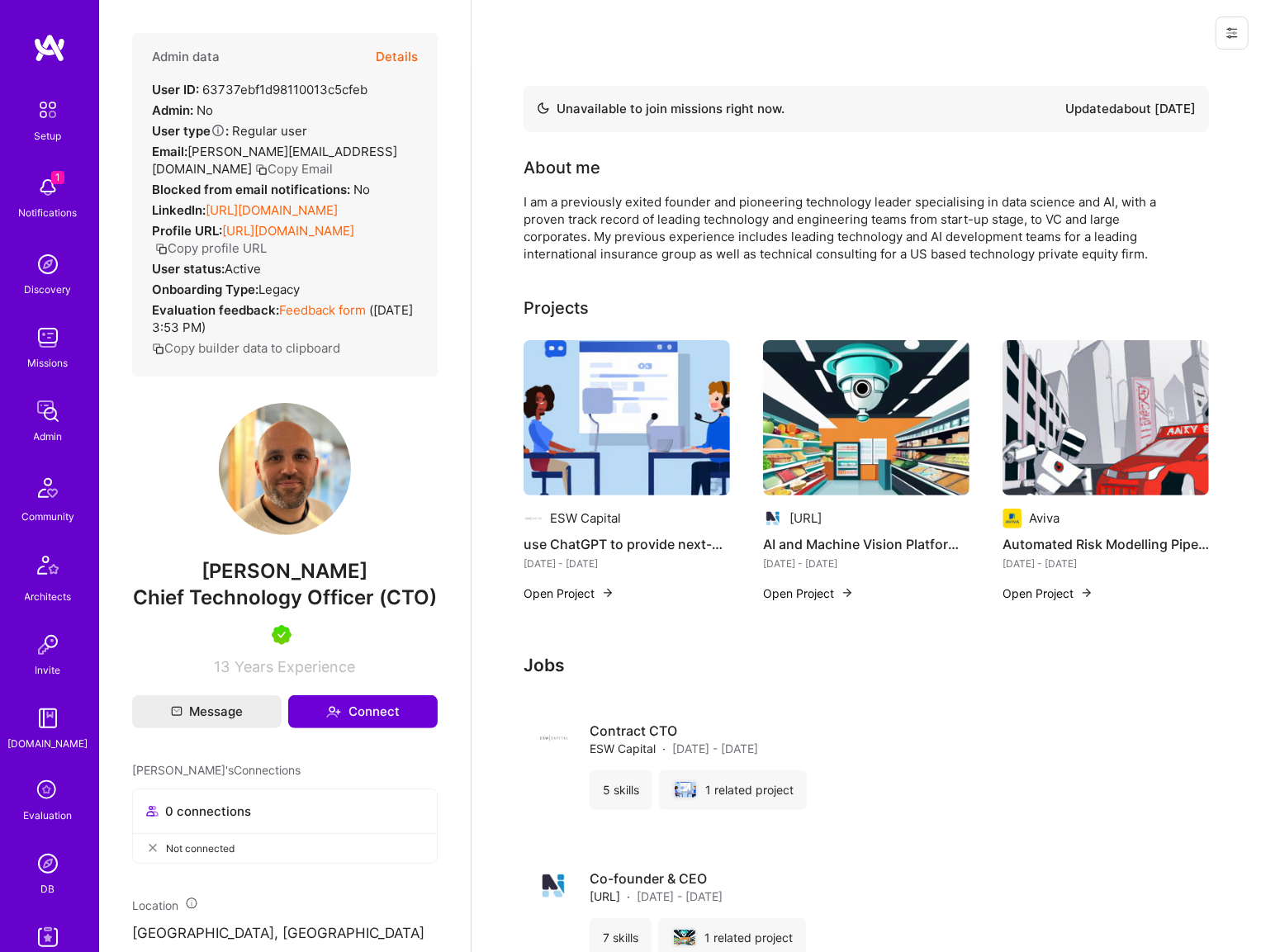
click at [331, 318] on link "Feedback form" at bounding box center [322, 309] width 87 height 16
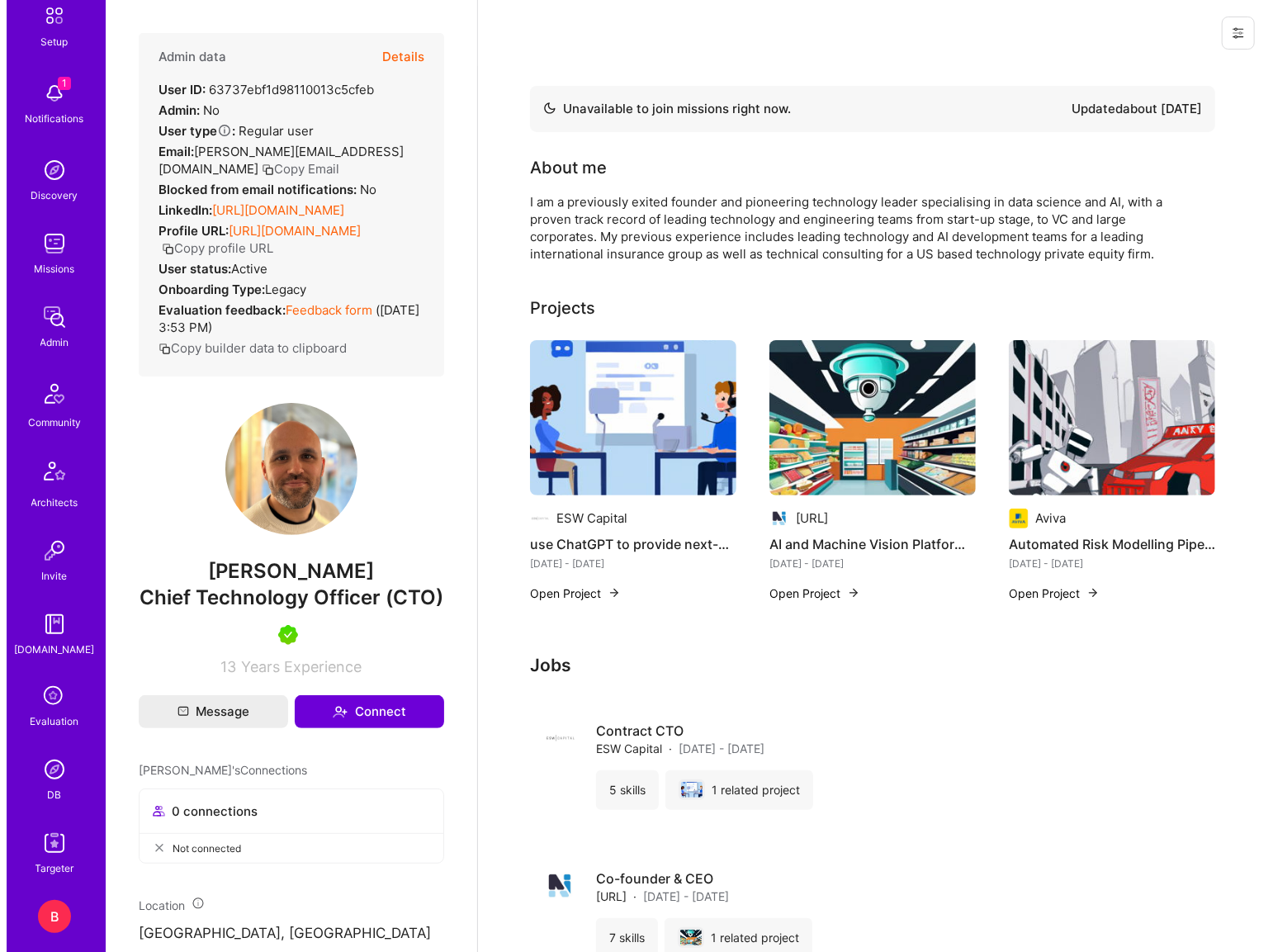
scroll to position [220, 0]
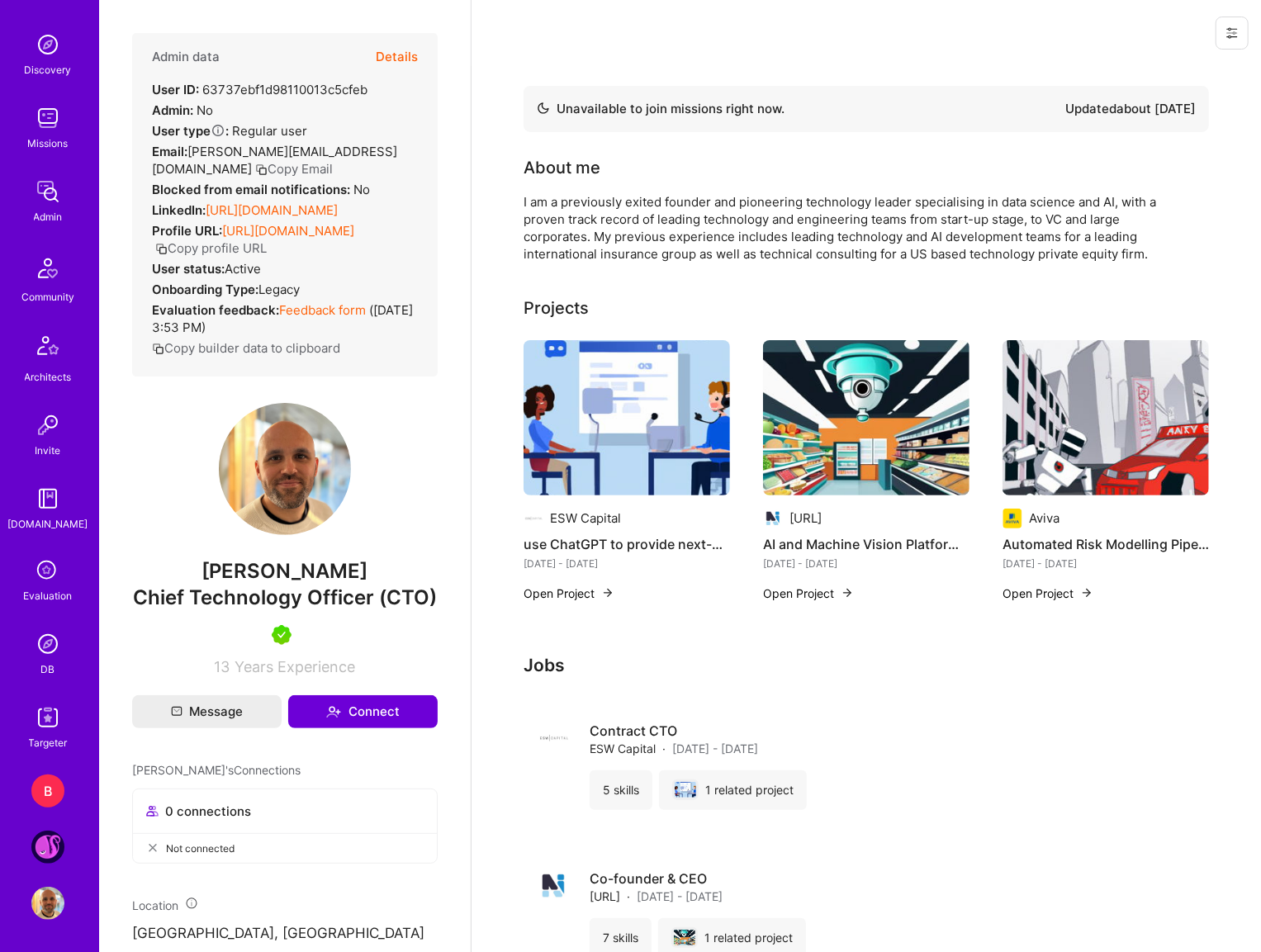
click at [55, 904] on img at bounding box center [48, 903] width 33 height 33
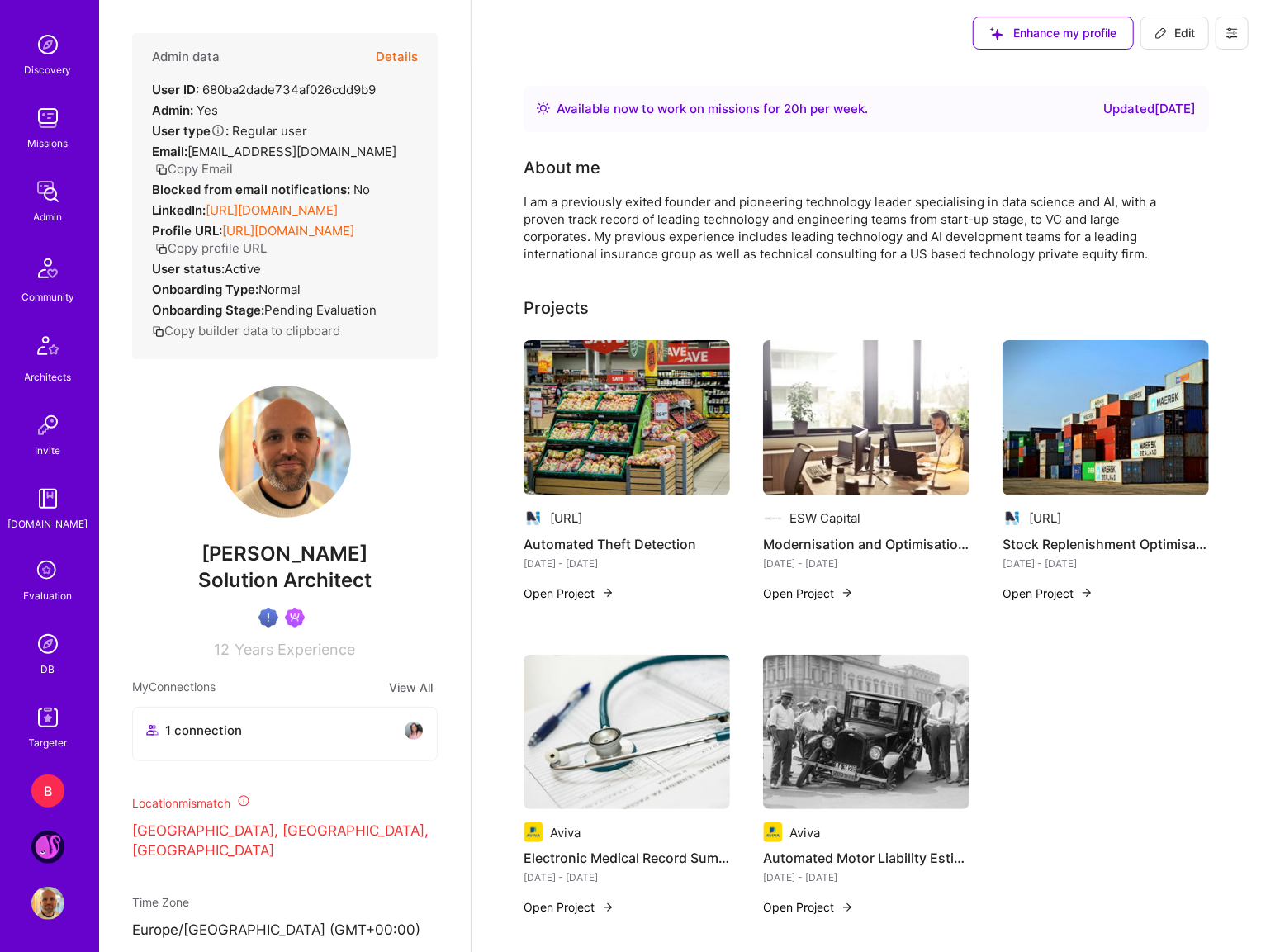
click at [41, 846] on img at bounding box center [48, 847] width 33 height 33
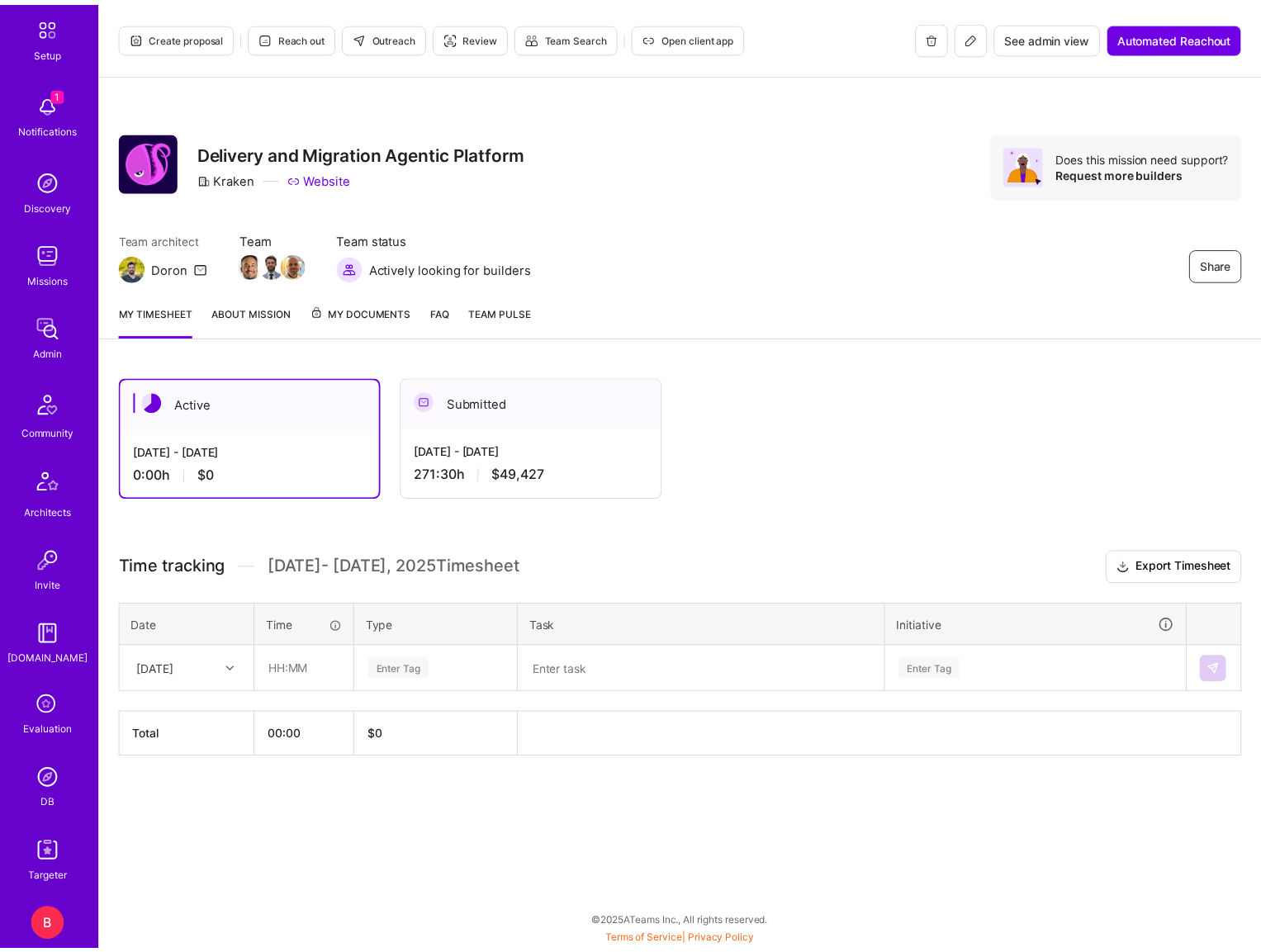
scroll to position [220, 0]
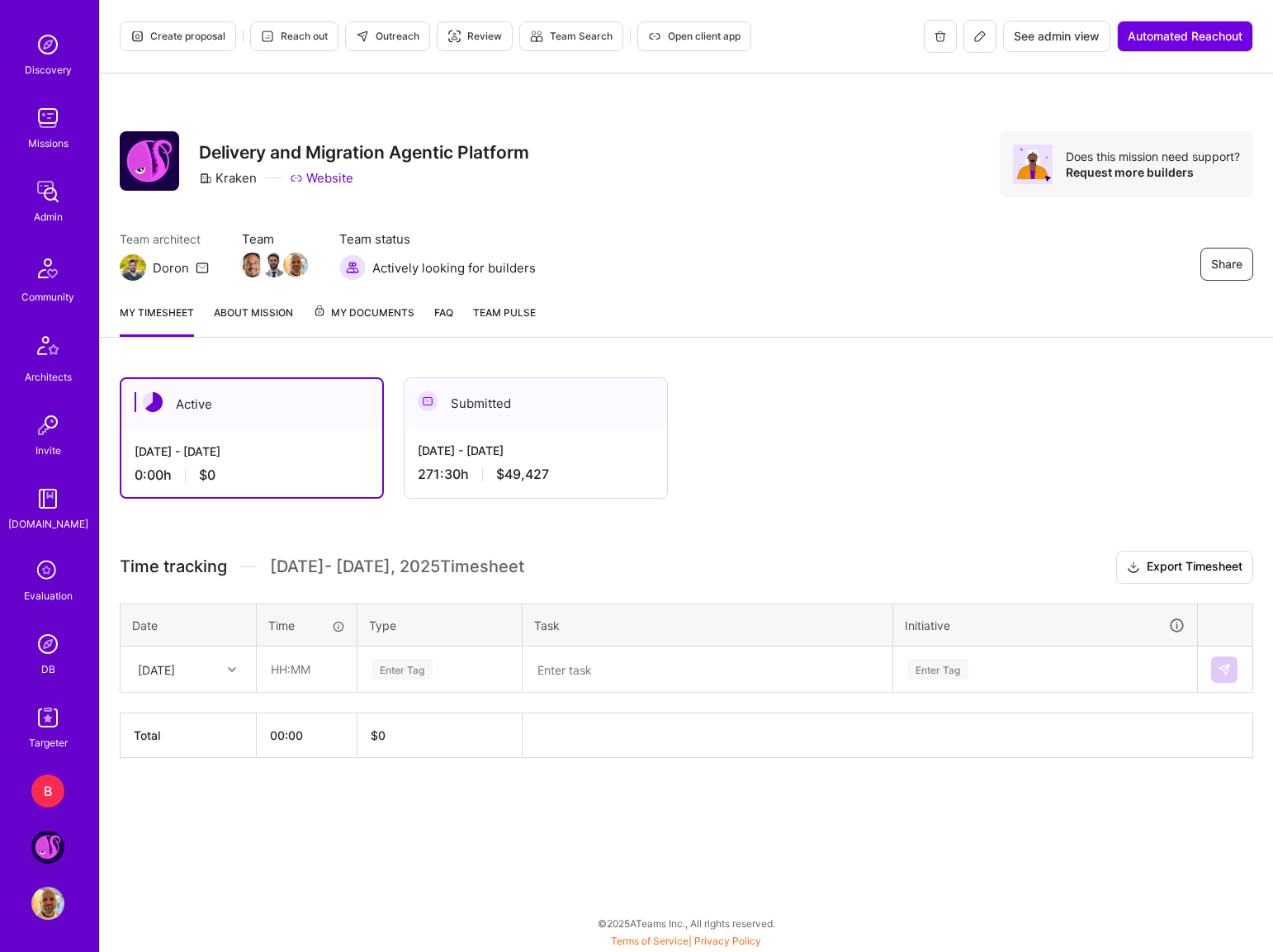
click at [37, 907] on img at bounding box center [48, 903] width 33 height 33
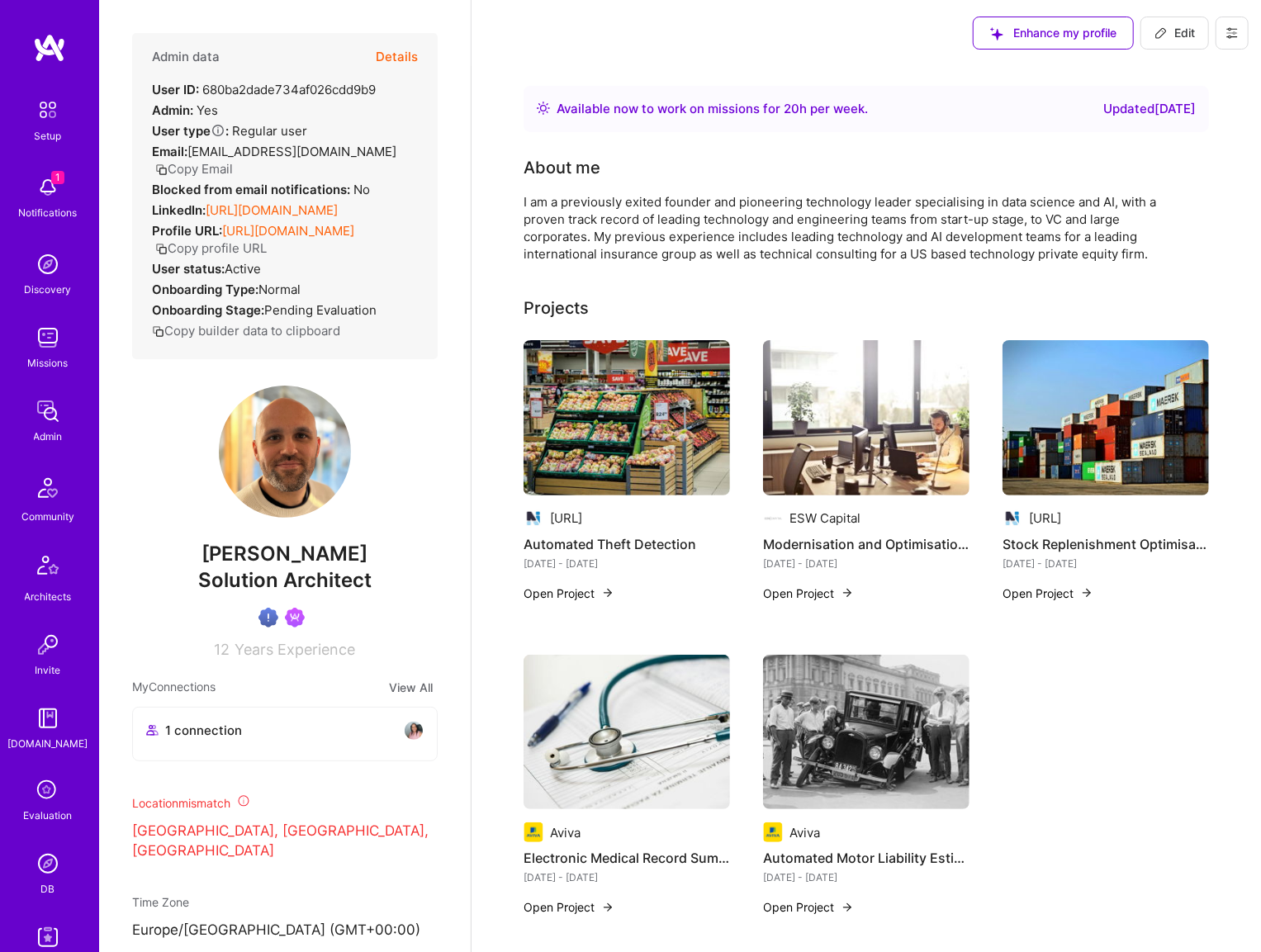
click at [1230, 35] on icon at bounding box center [1232, 33] width 13 height 13
click at [1134, 190] on button "Payment method" at bounding box center [1171, 197] width 152 height 42
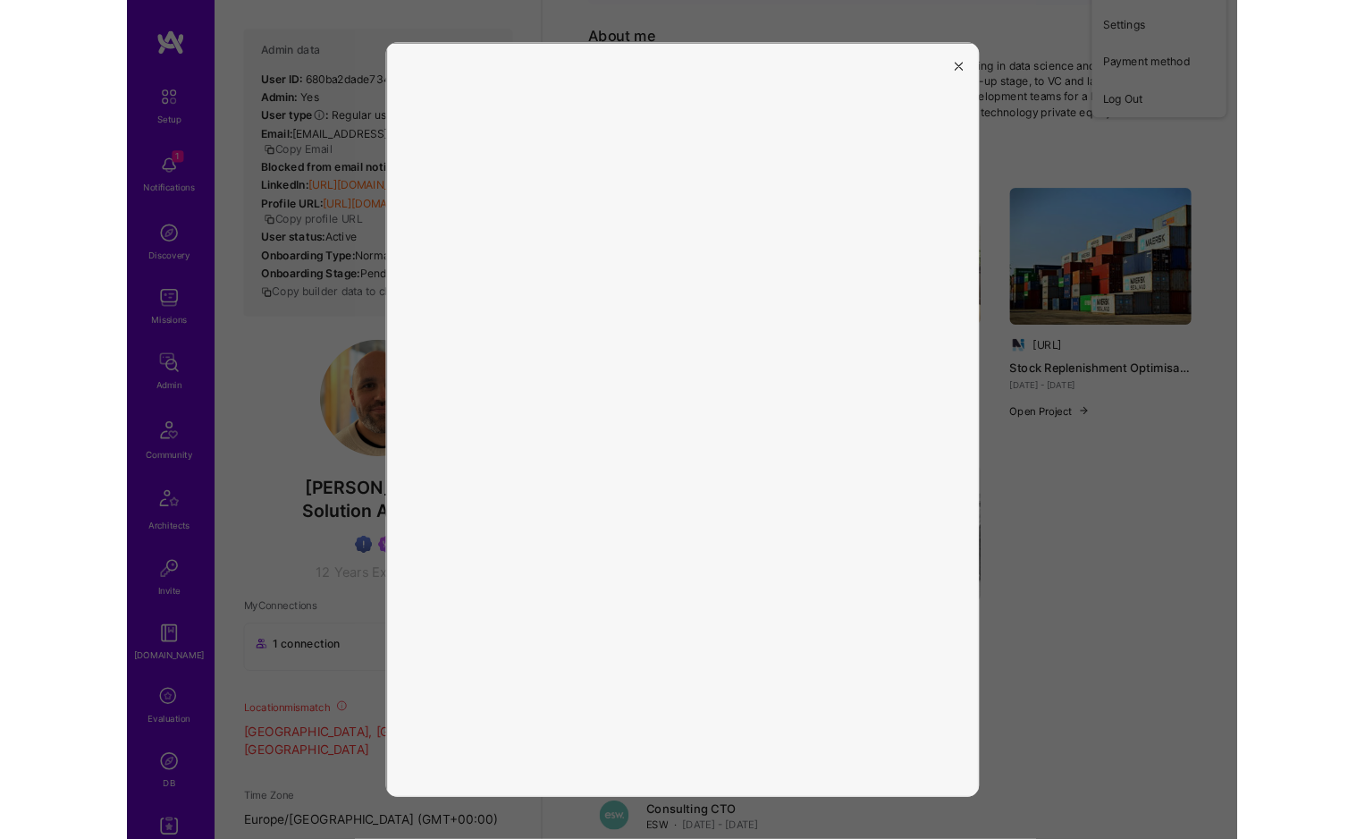
scroll to position [179, 0]
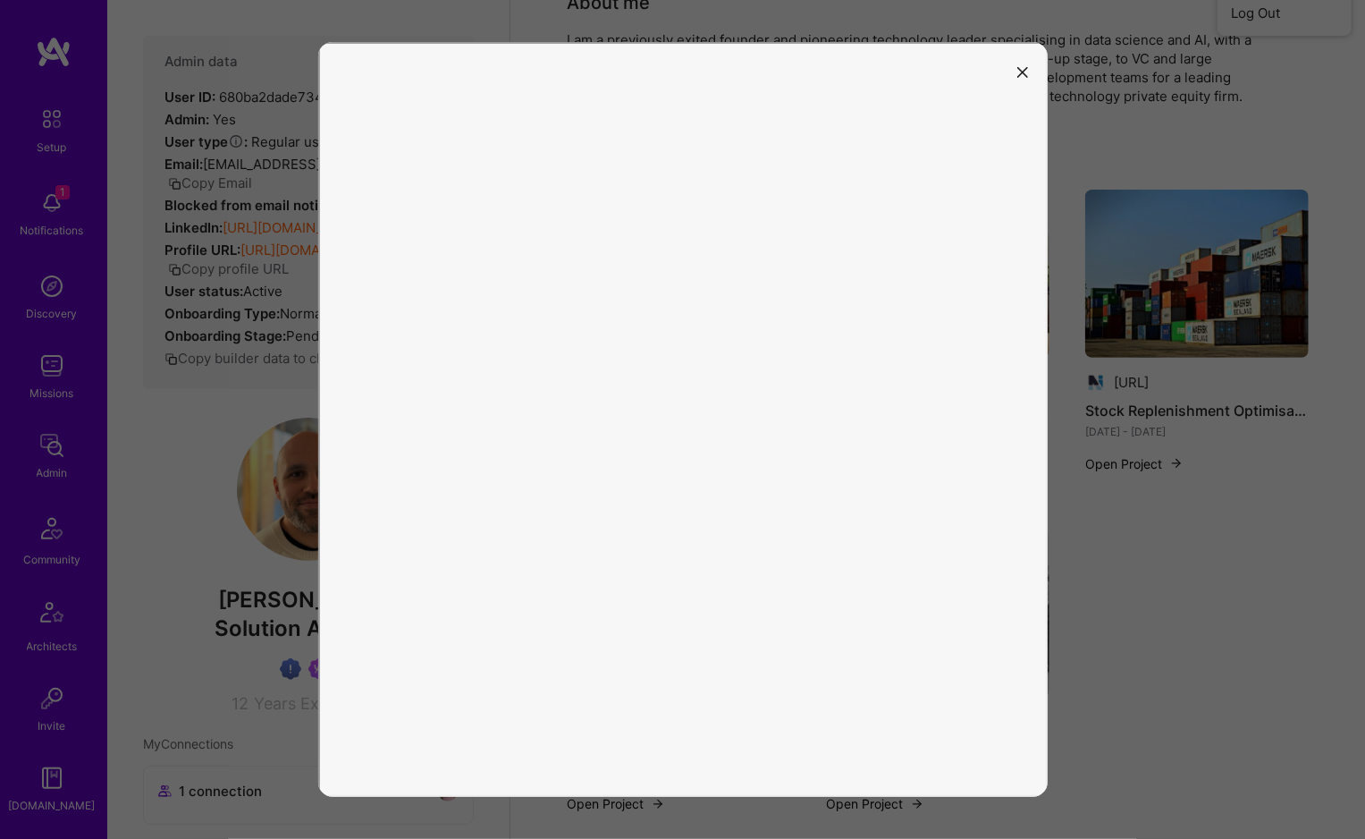
click at [1028, 71] on button "modal" at bounding box center [1022, 71] width 21 height 30
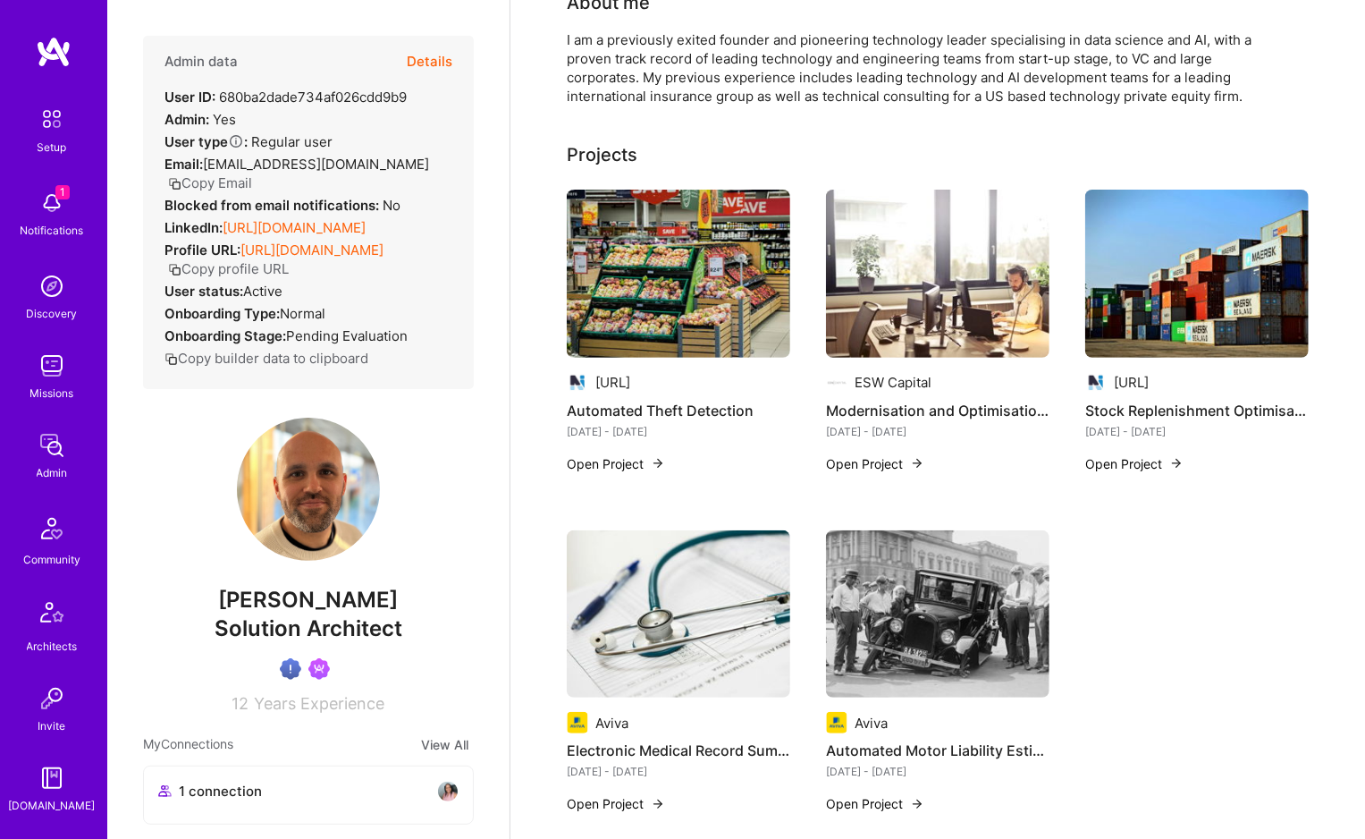
scroll to position [0, 0]
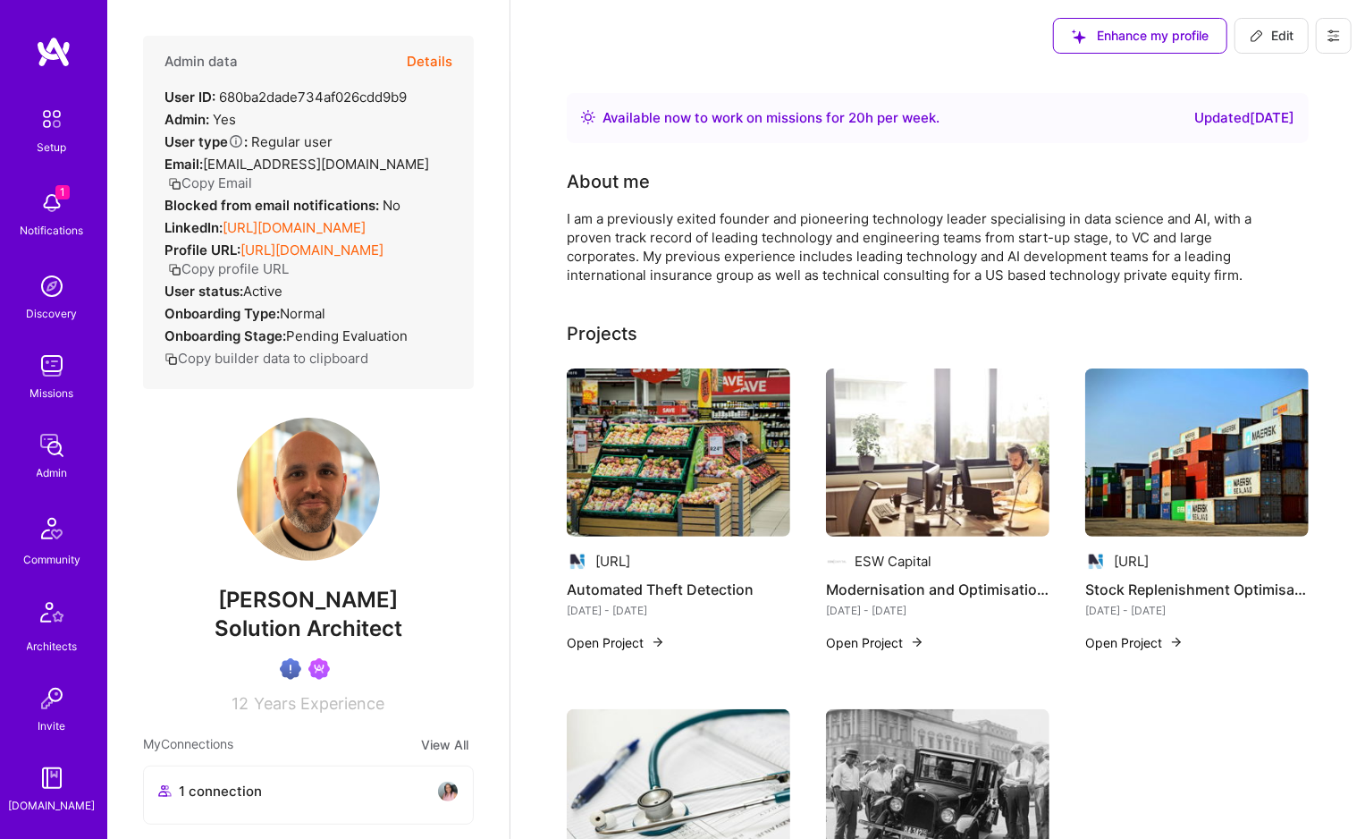
click at [1280, 38] on span "Edit" at bounding box center [1272, 36] width 44 height 18
select select "GB"
select select "Right Now"
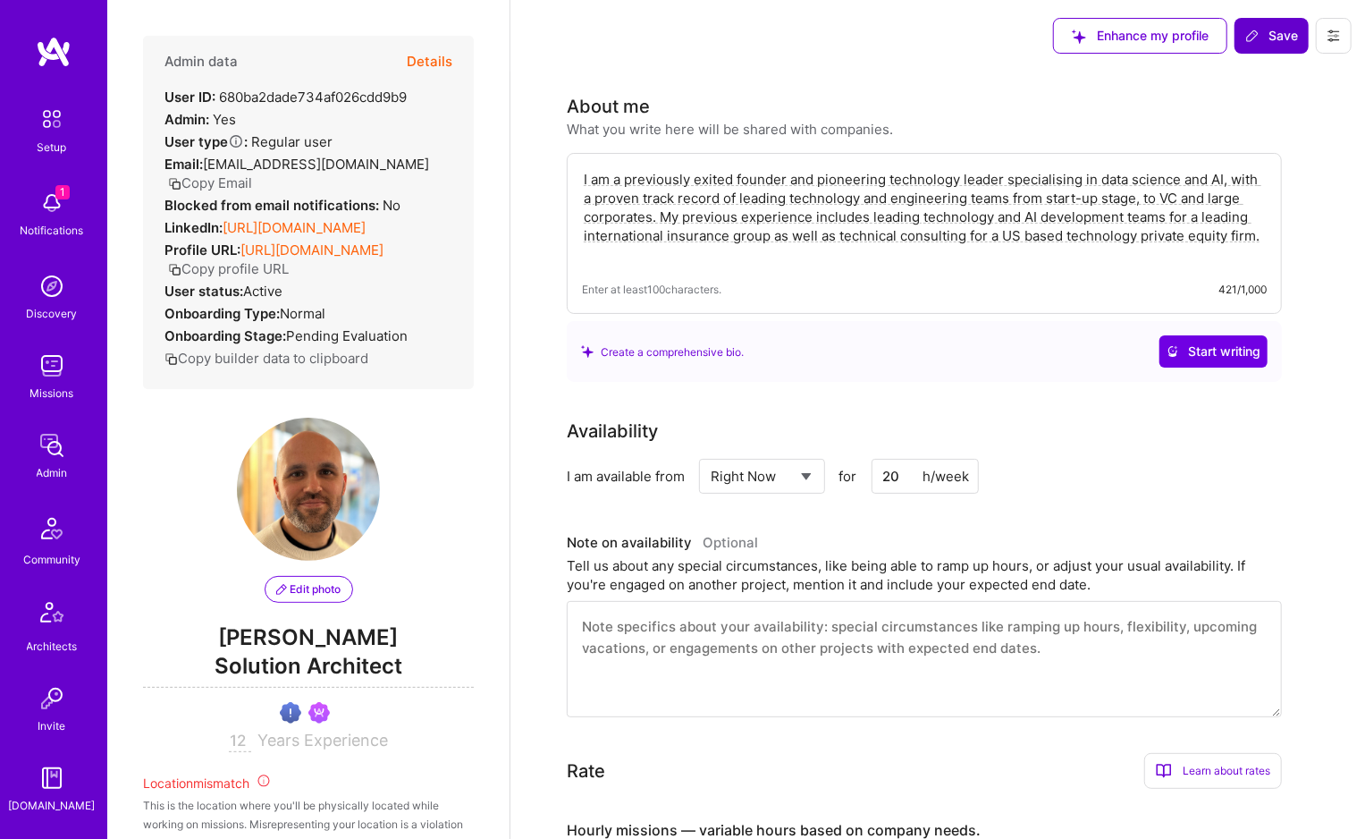
scroll to position [1287, 0]
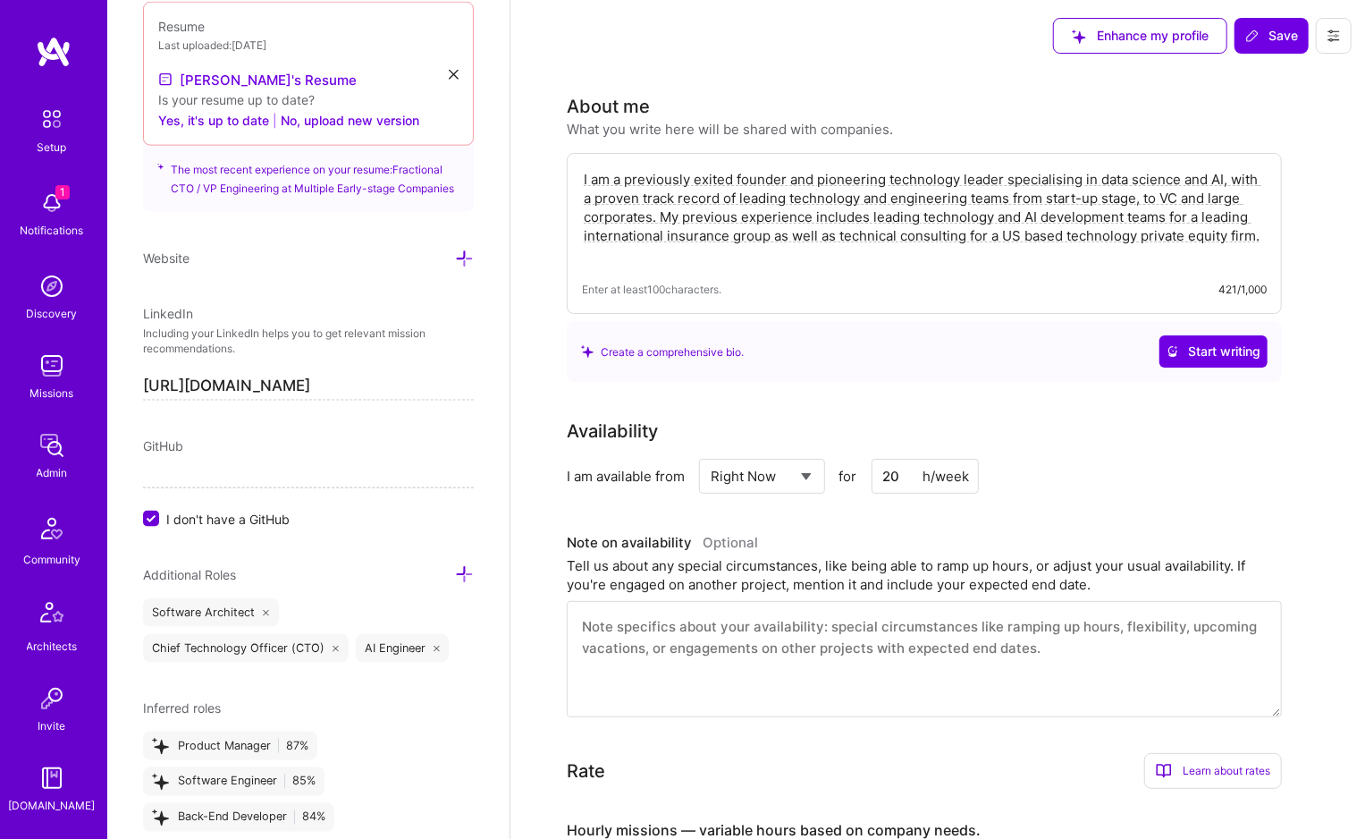
click at [1327, 34] on icon at bounding box center [1334, 36] width 14 height 14
click at [1246, 209] on button "Payment method" at bounding box center [1268, 213] width 165 height 46
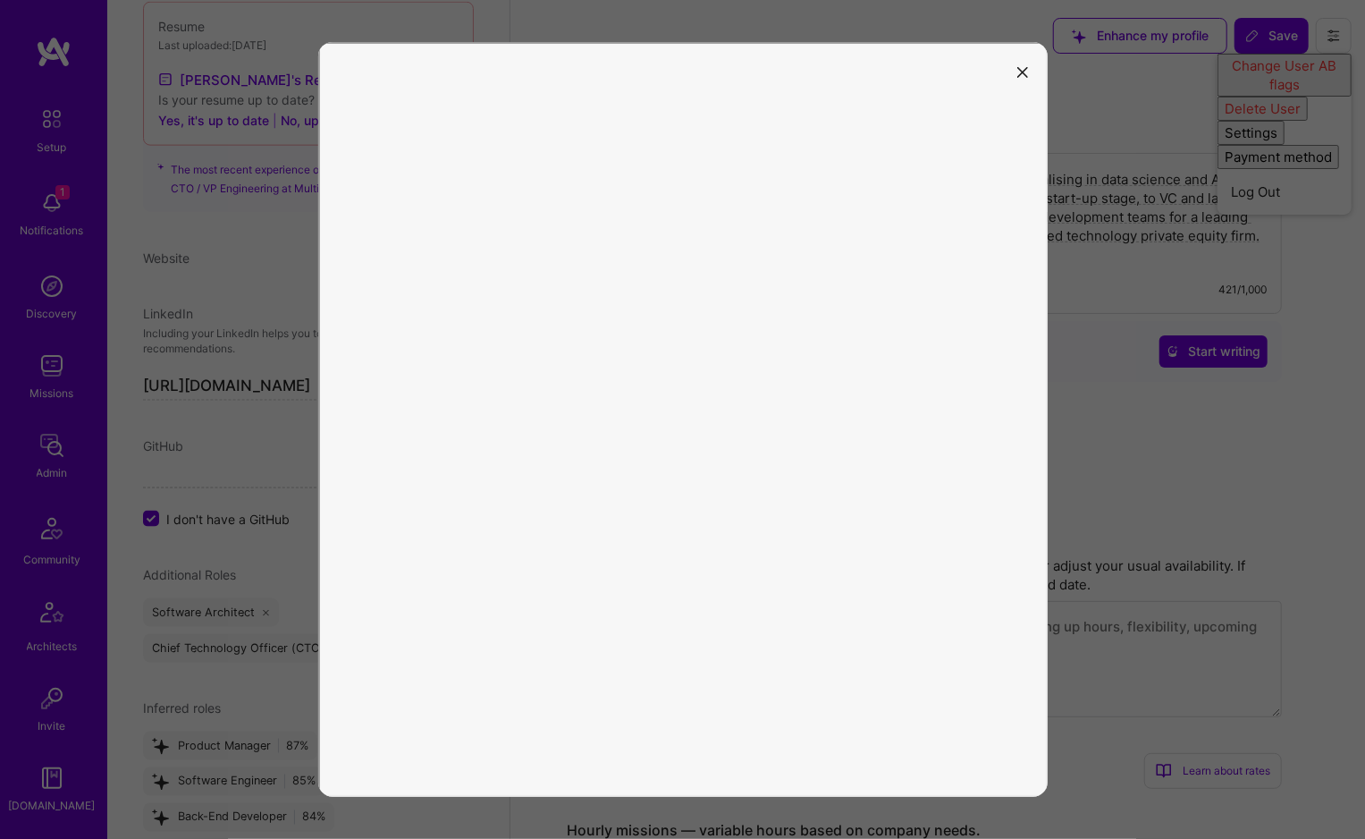
click at [1019, 73] on icon "modal" at bounding box center [1022, 72] width 11 height 11
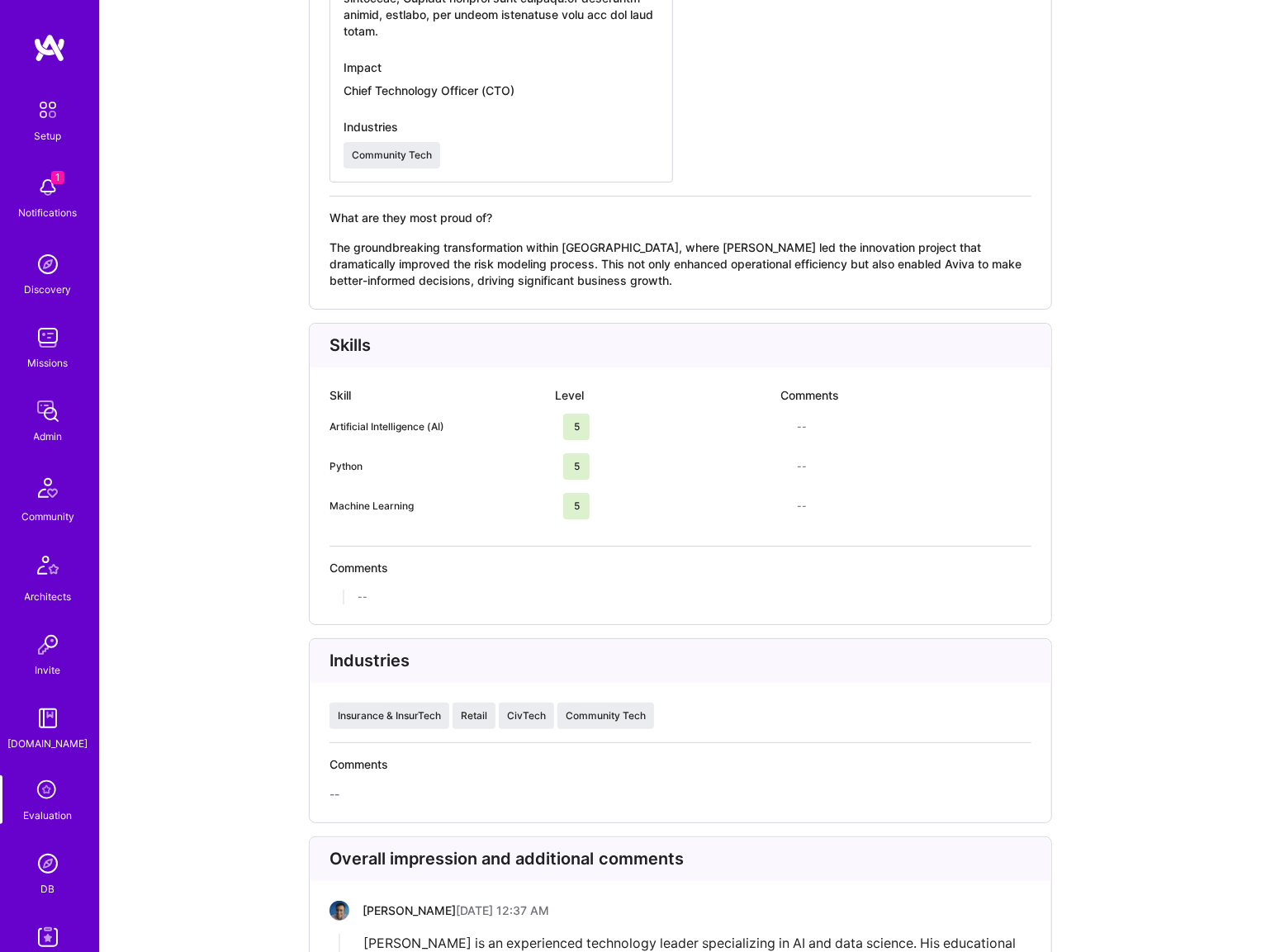
scroll to position [3764, 0]
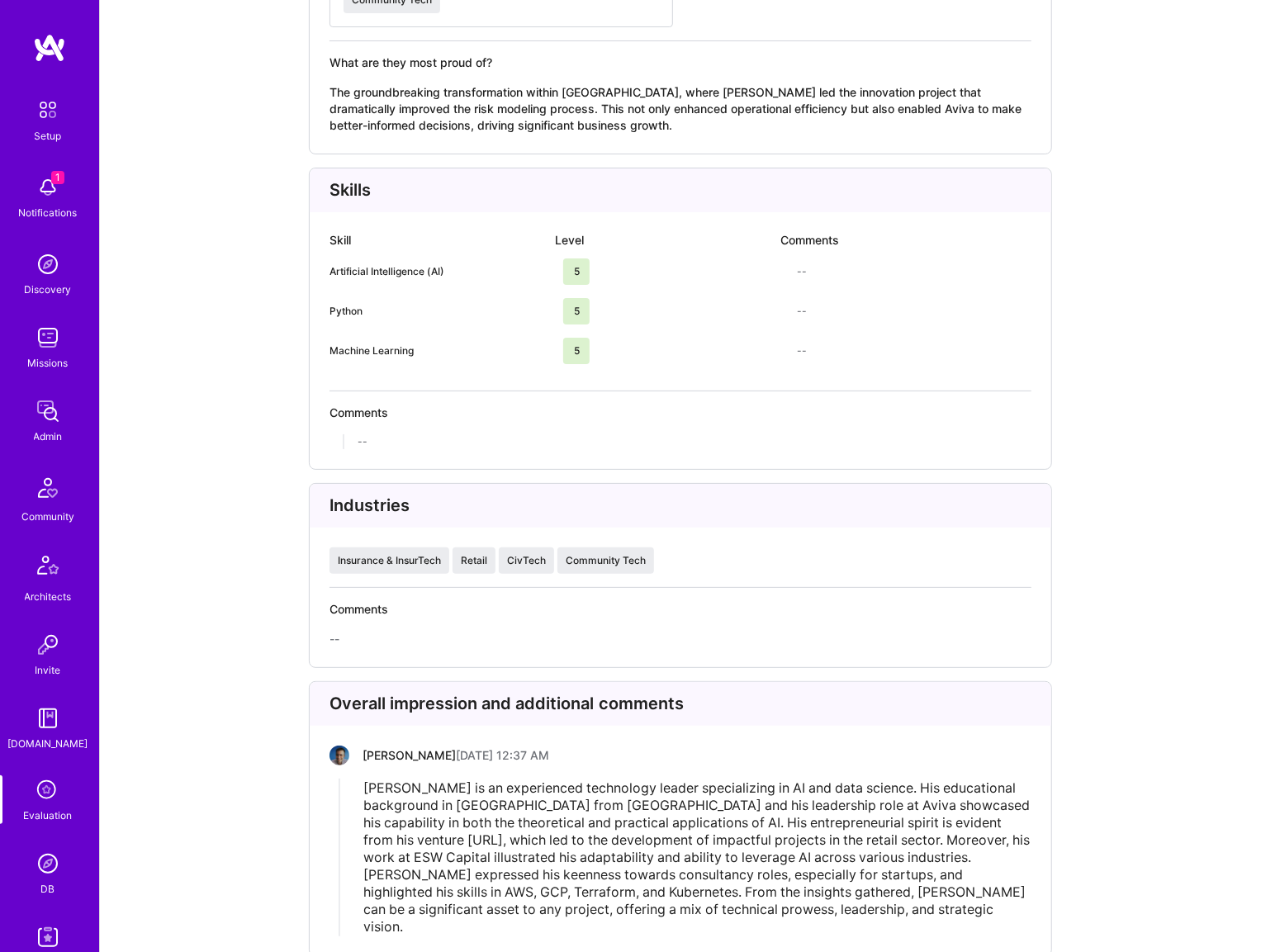
click at [766, 801] on span "Linford Bacon is an experienced technology leader specializing in AI and data s…" at bounding box center [697, 857] width 670 height 155
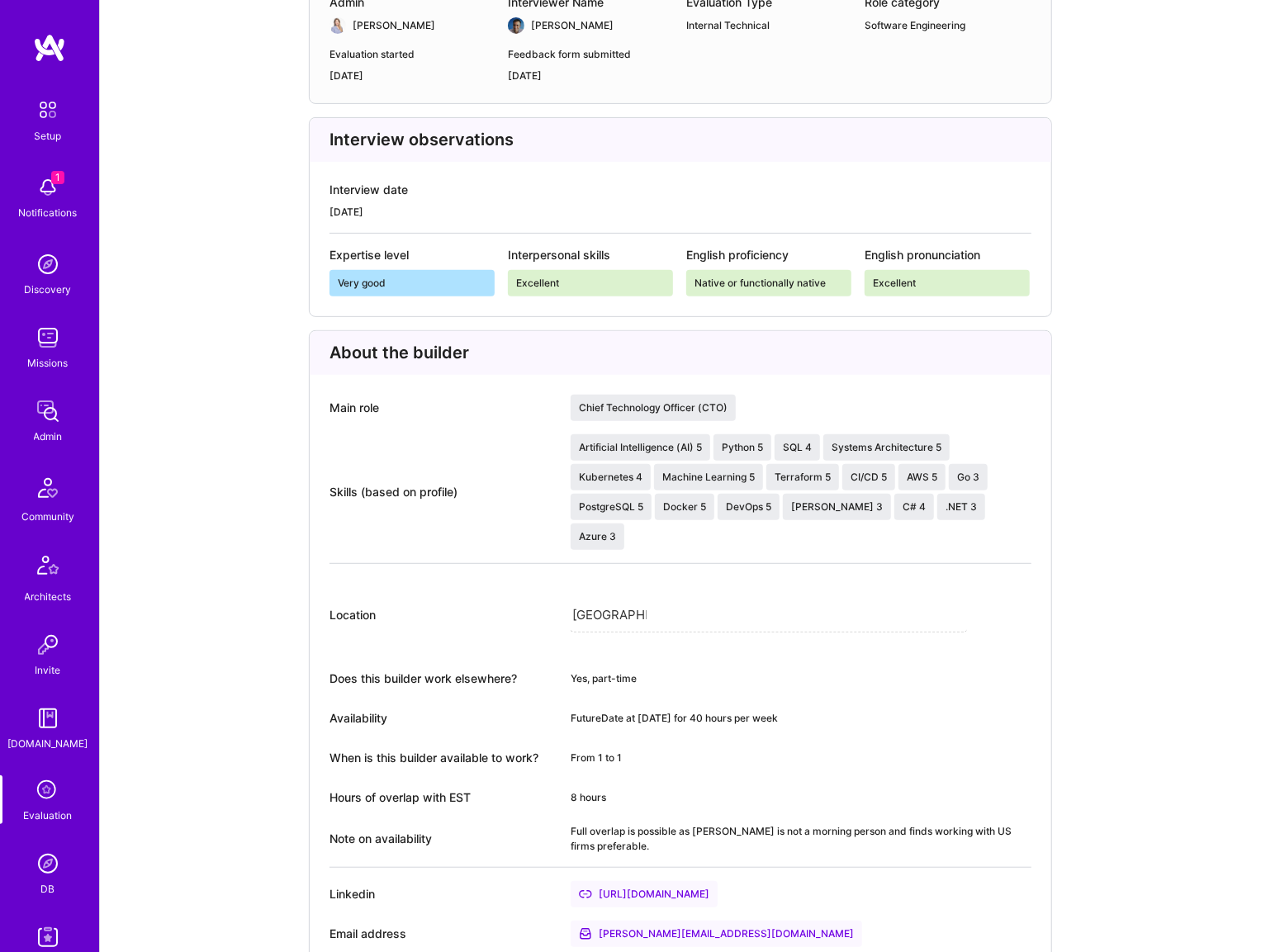
scroll to position [0, 0]
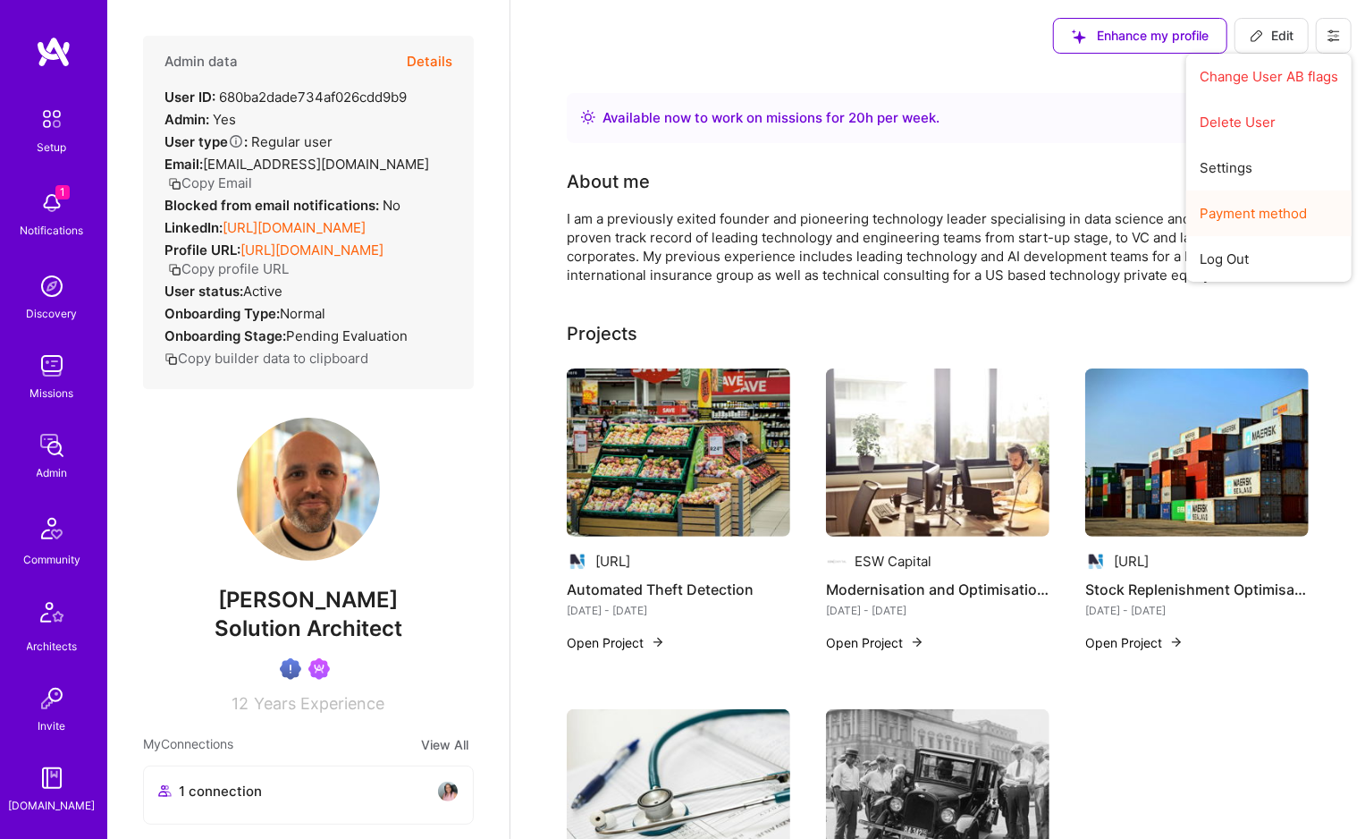
click at [1252, 204] on button "Payment method" at bounding box center [1268, 213] width 165 height 46
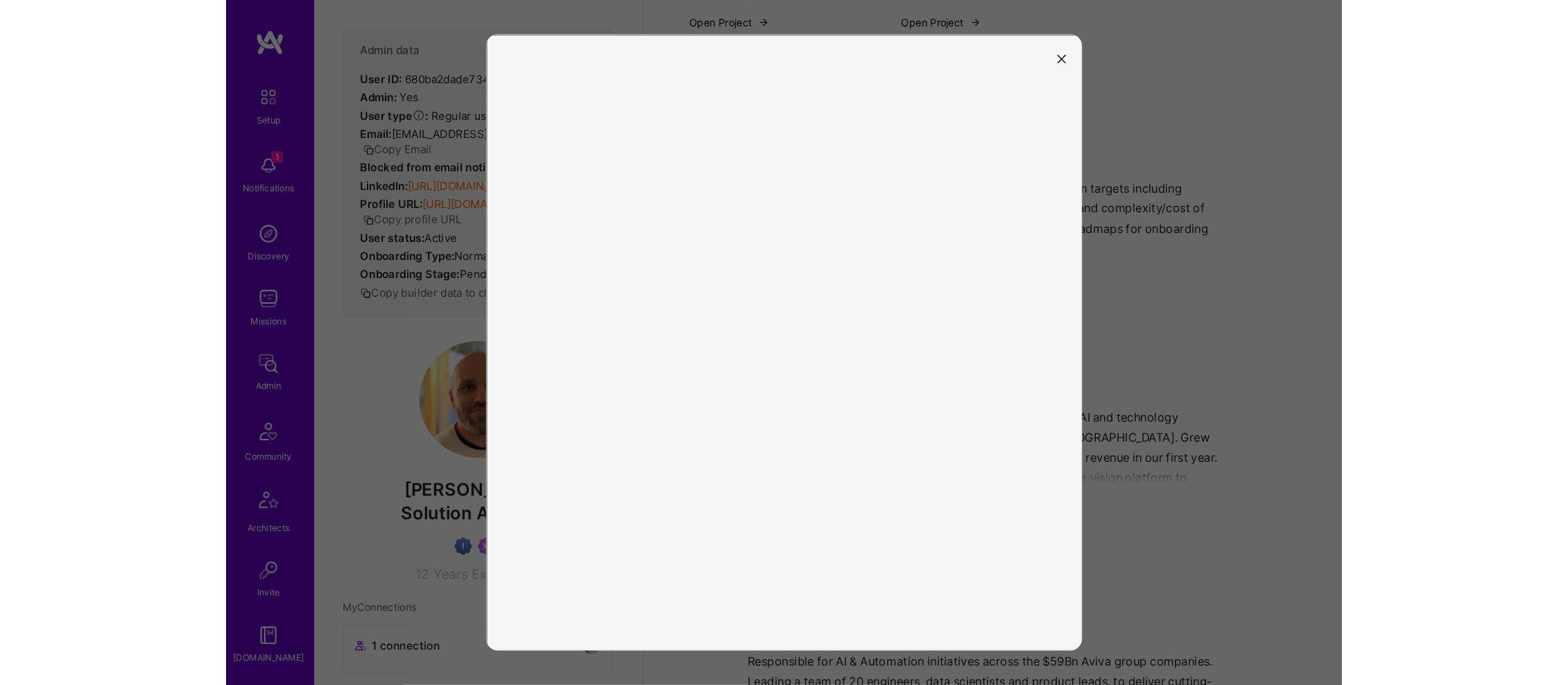
scroll to position [763, 0]
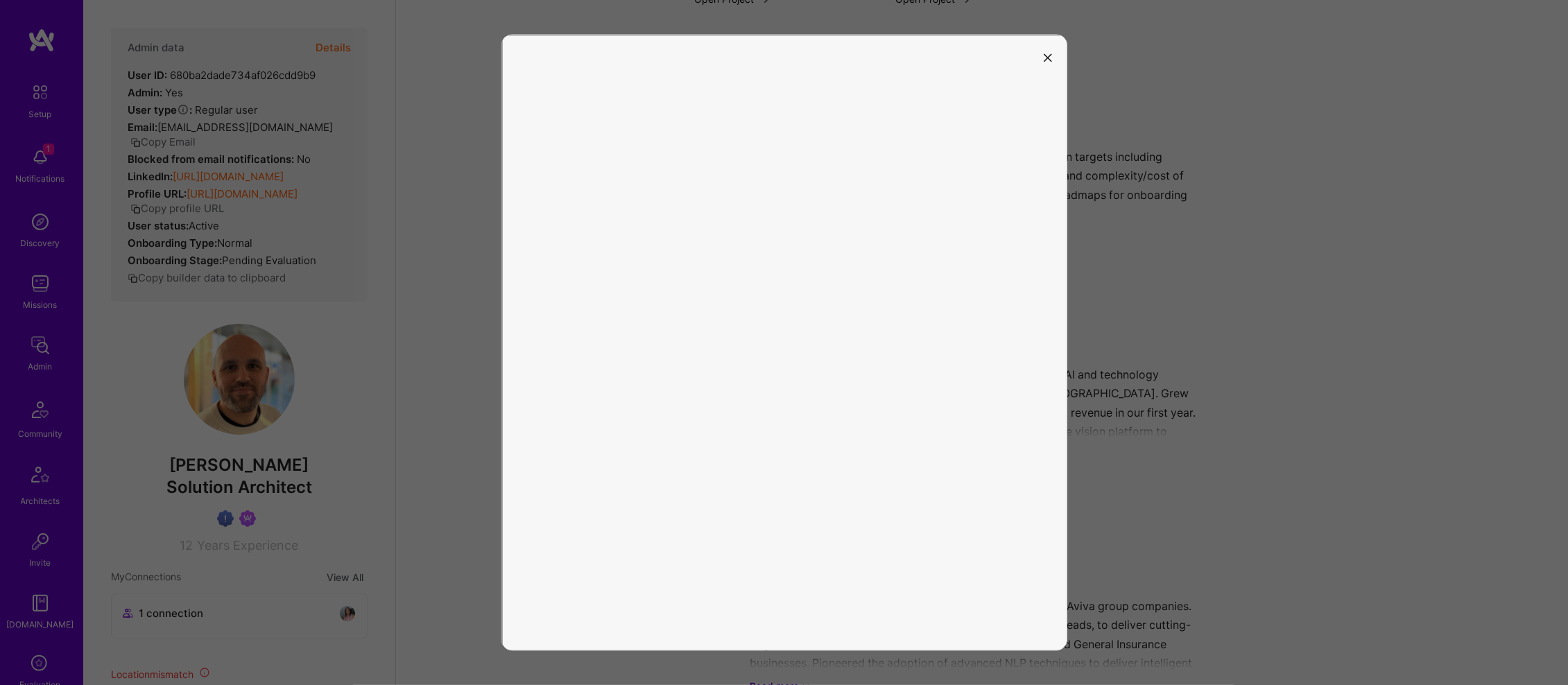
click at [1043, 54] on button "modal" at bounding box center [1047, 57] width 16 height 23
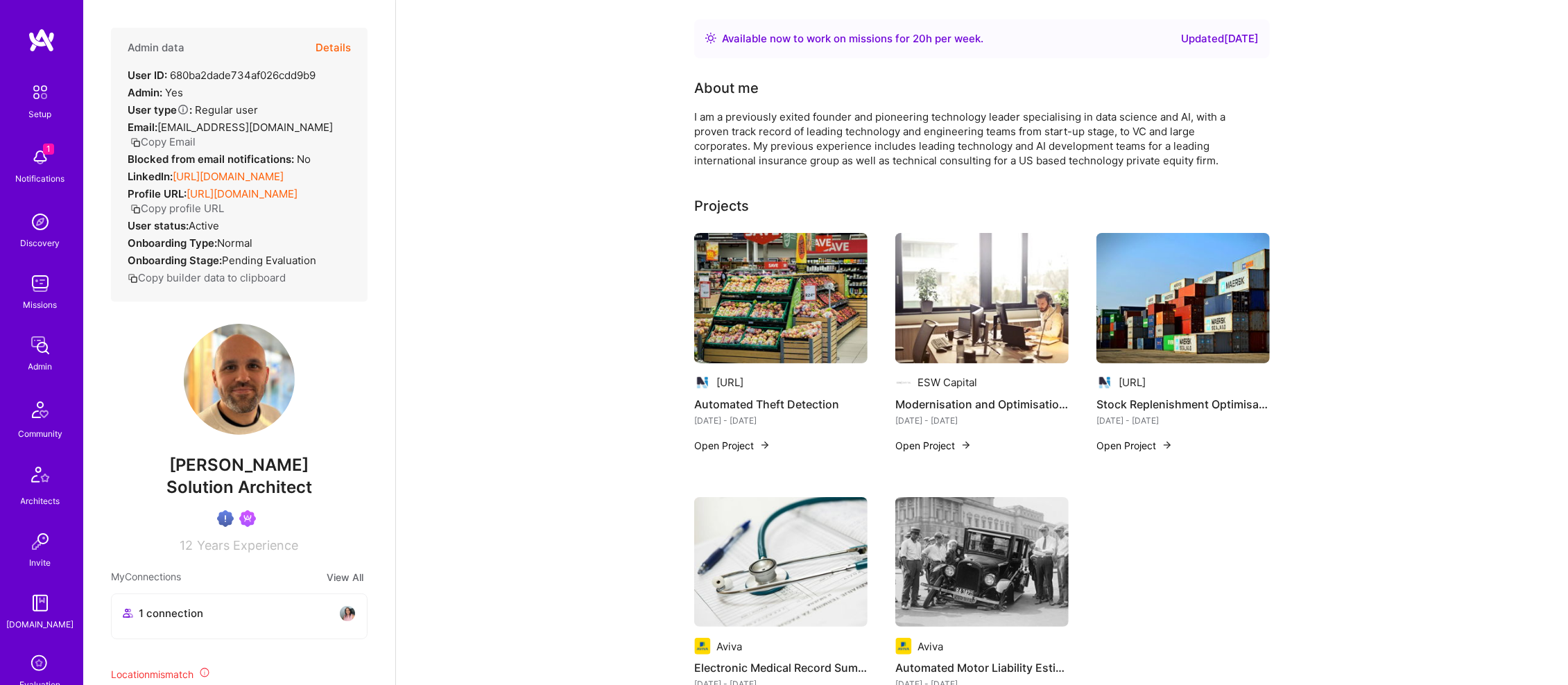
scroll to position [0, 0]
